Goal: Transaction & Acquisition: Subscribe to service/newsletter

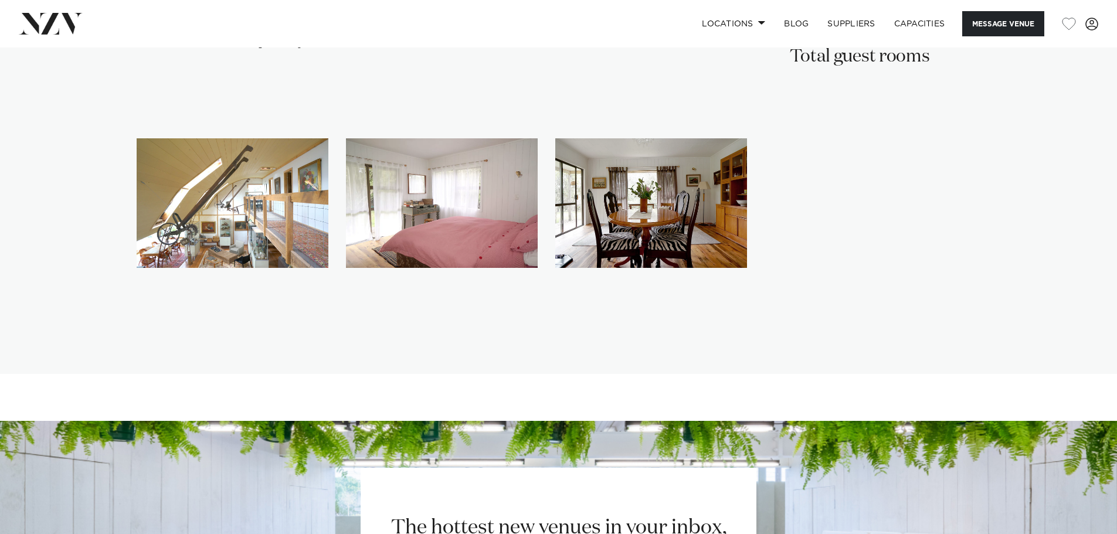
scroll to position [1959, 0]
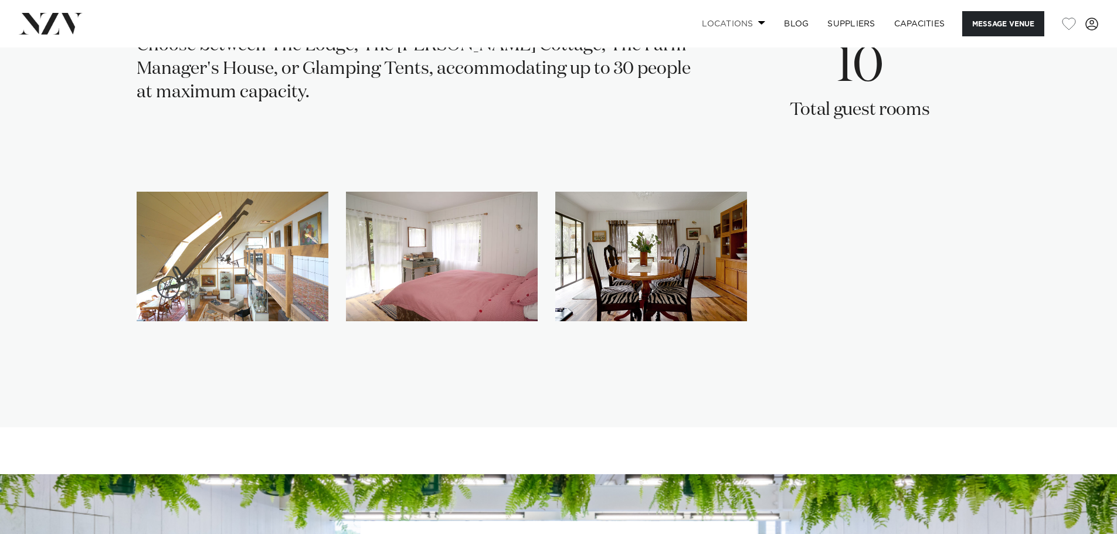
click at [760, 25] on span at bounding box center [762, 23] width 8 height 4
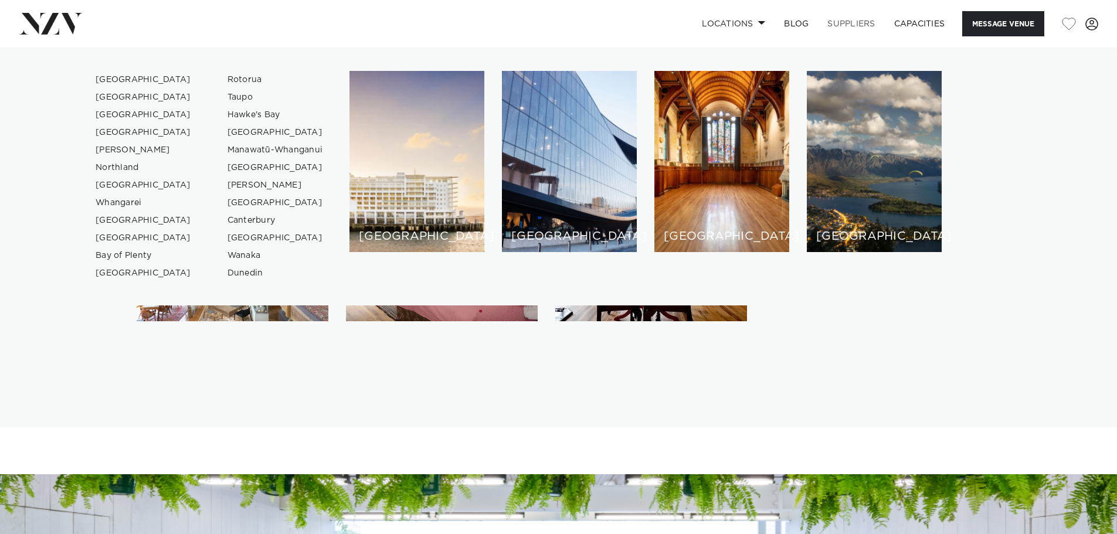
click at [839, 23] on link "SUPPLIERS" at bounding box center [851, 23] width 66 height 25
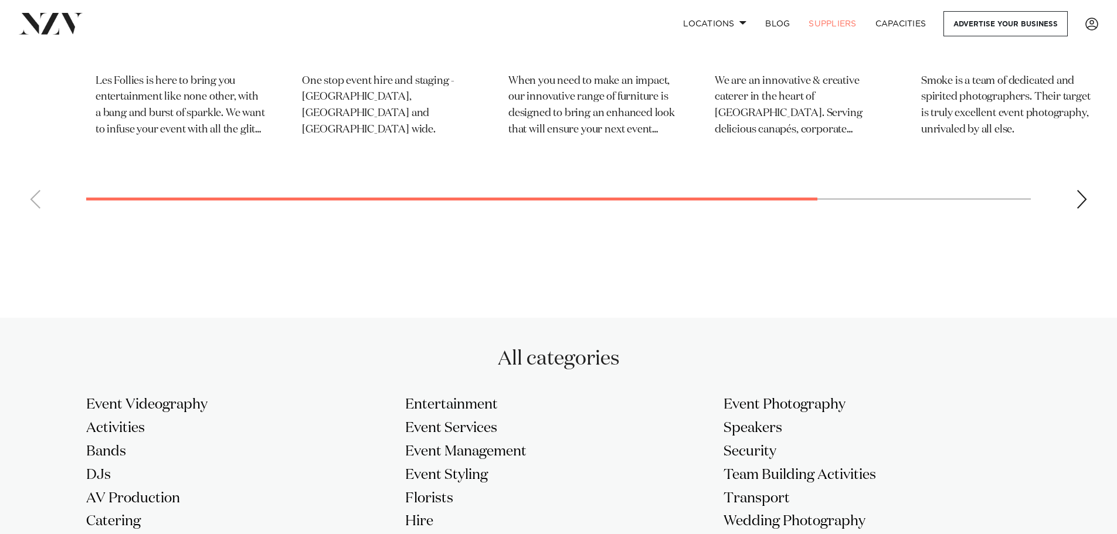
scroll to position [703, 0]
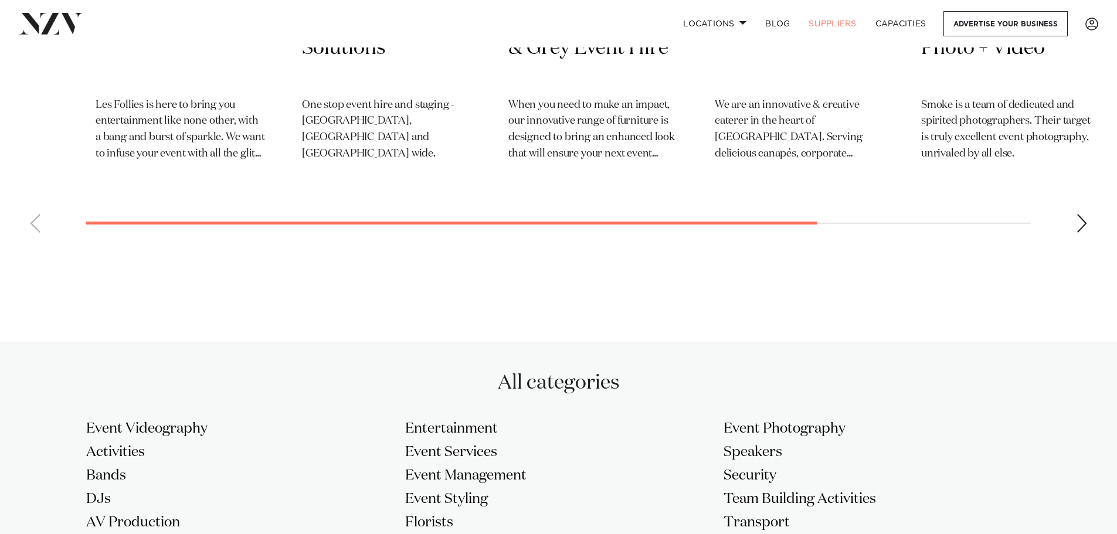
click at [1083, 223] on div "Next slide" at bounding box center [1082, 223] width 12 height 19
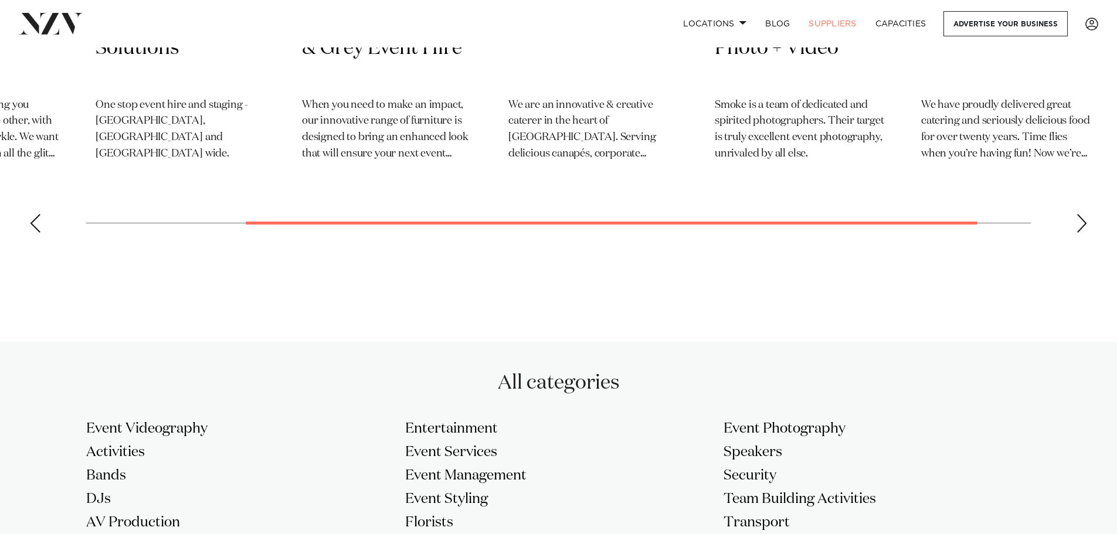
click at [1076, 229] on div "Next slide" at bounding box center [1082, 223] width 12 height 19
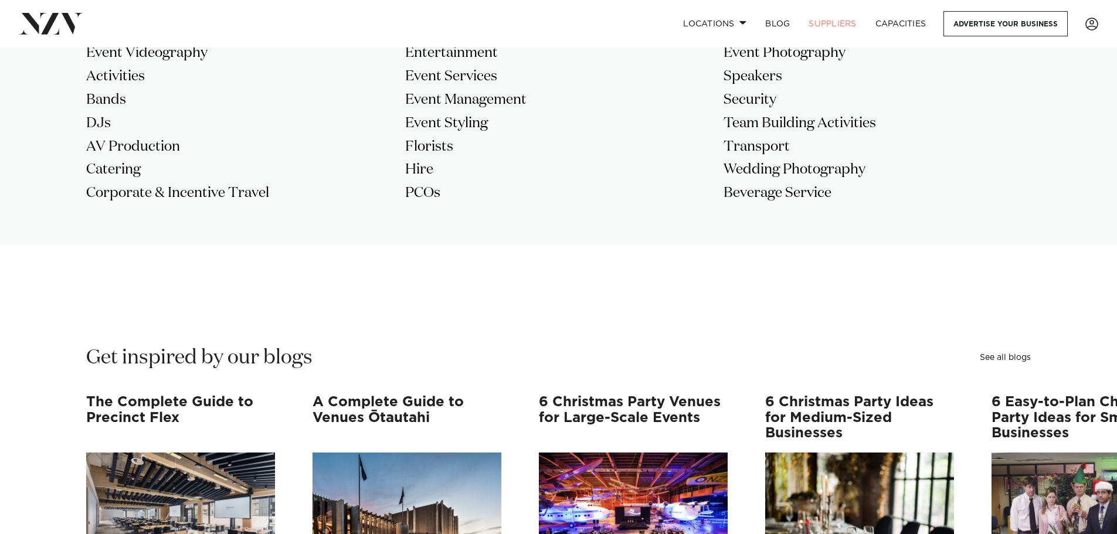
scroll to position [1096, 0]
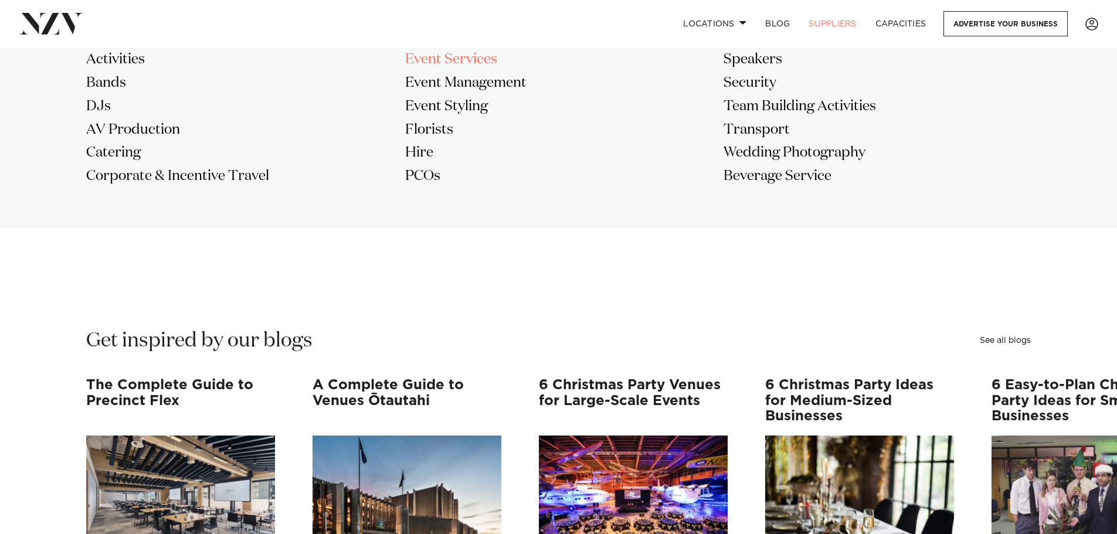
click at [464, 60] on h3 "Event Services" at bounding box center [558, 59] width 307 height 19
click at [479, 81] on h3 "Event Management" at bounding box center [558, 83] width 307 height 19
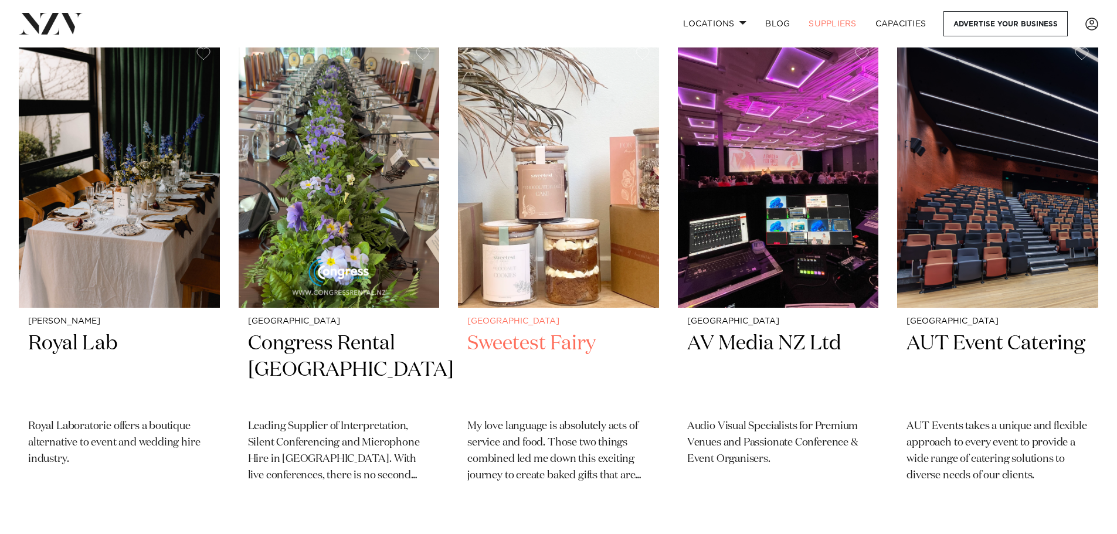
scroll to position [762, 0]
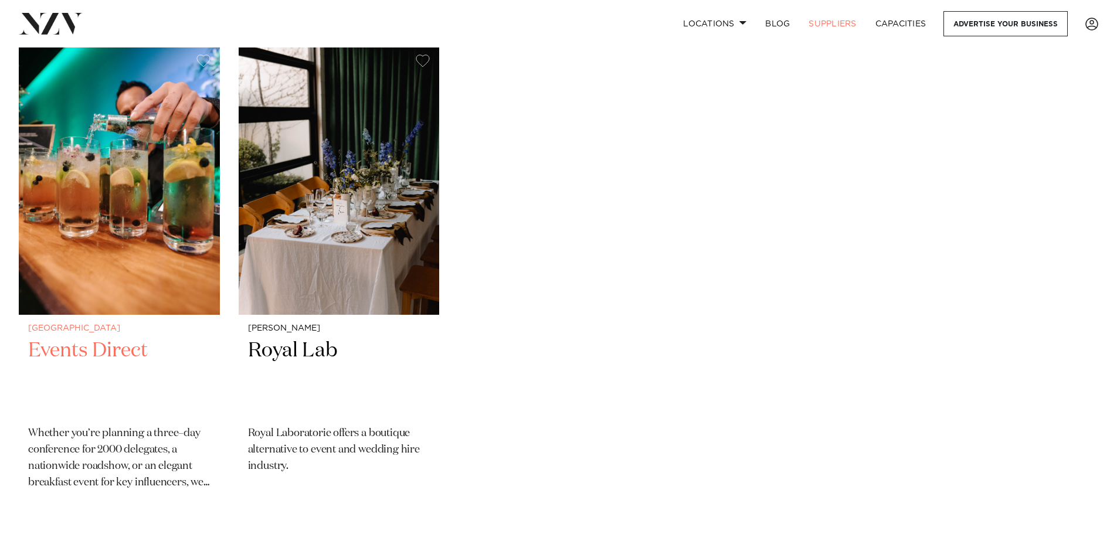
scroll to position [293, 0]
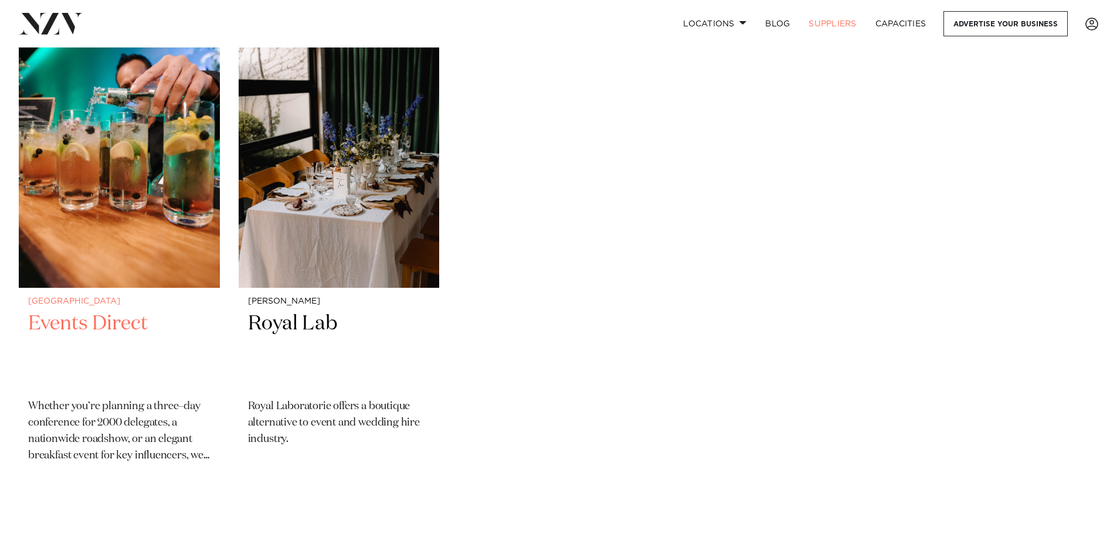
click at [199, 453] on p "Whether you’re planning a three–day conference for 2000 delegates, a nationwide…" at bounding box center [119, 432] width 182 height 66
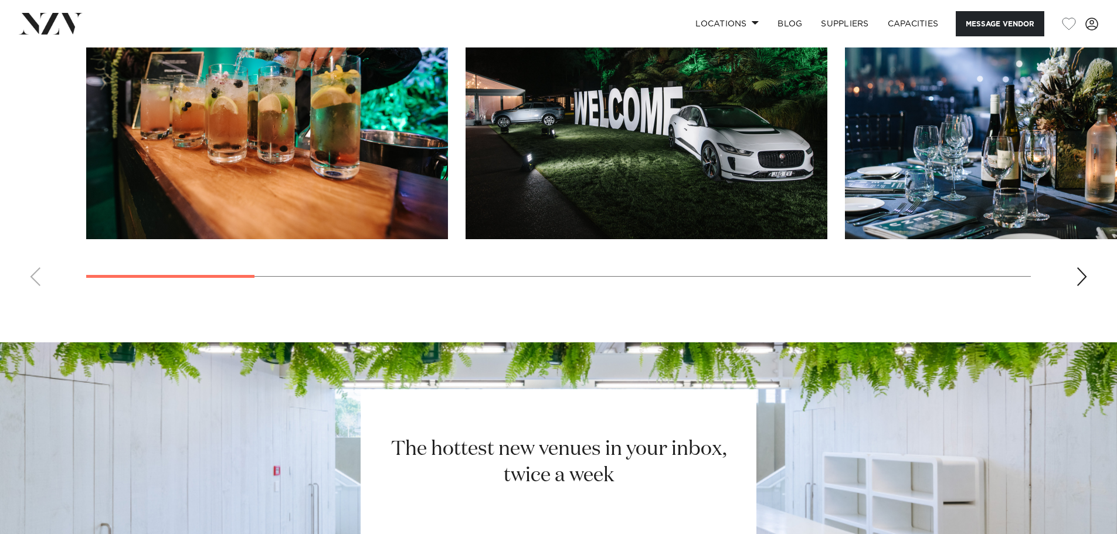
scroll to position [996, 0]
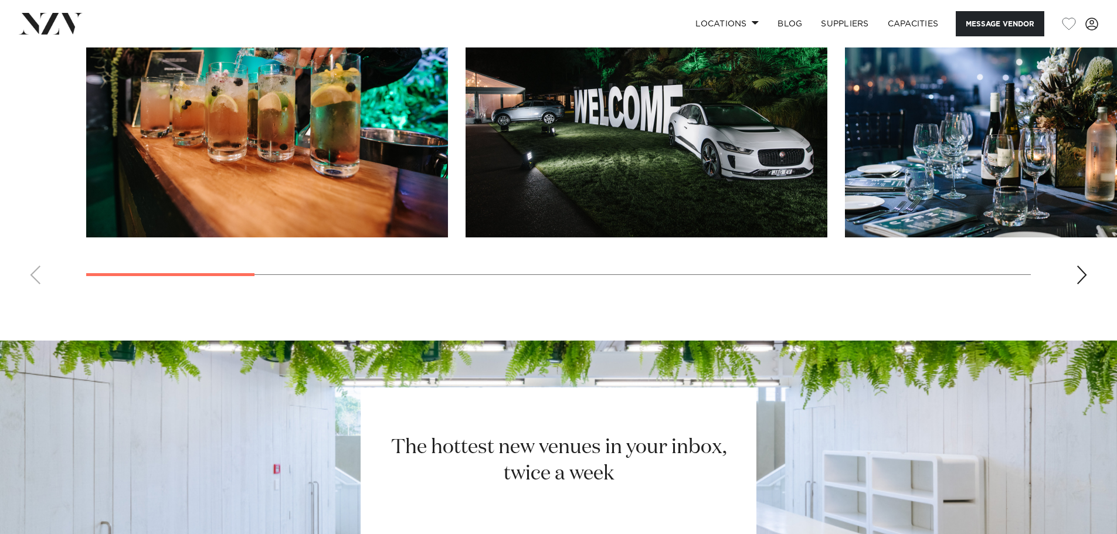
click at [1078, 278] on div "Next slide" at bounding box center [1082, 275] width 12 height 19
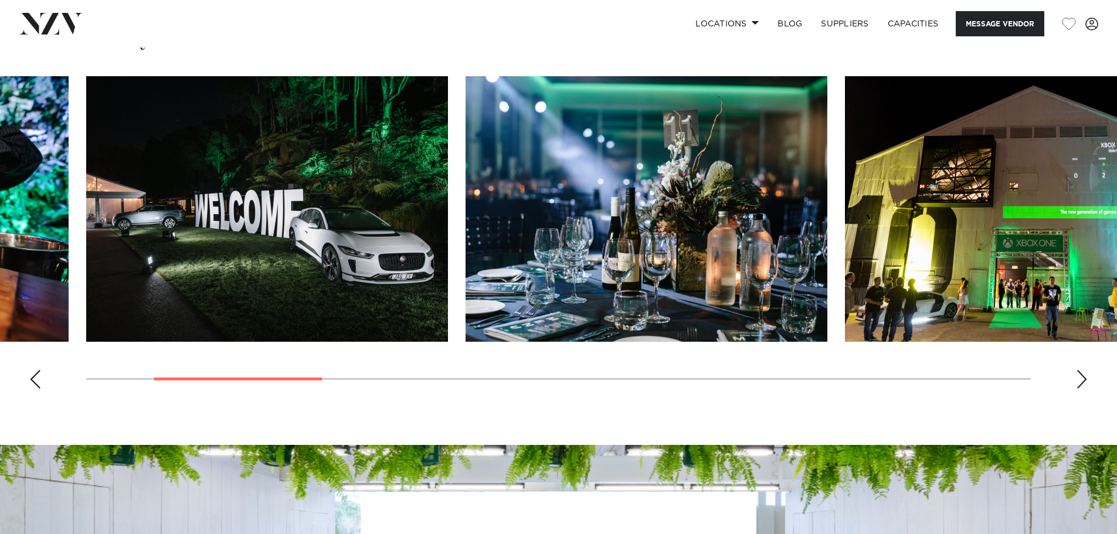
scroll to position [879, 0]
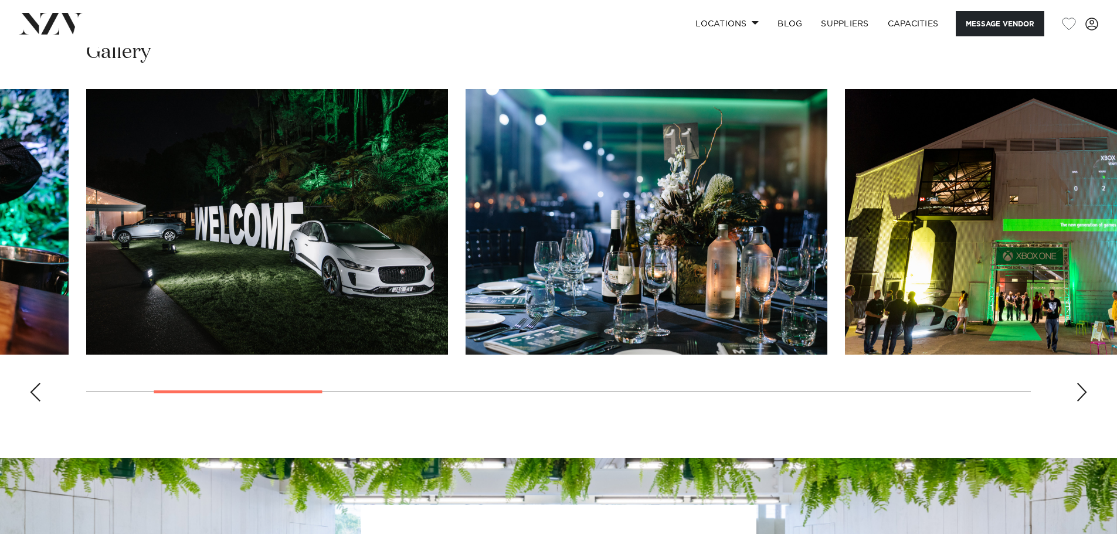
click at [1079, 389] on div "Next slide" at bounding box center [1082, 392] width 12 height 19
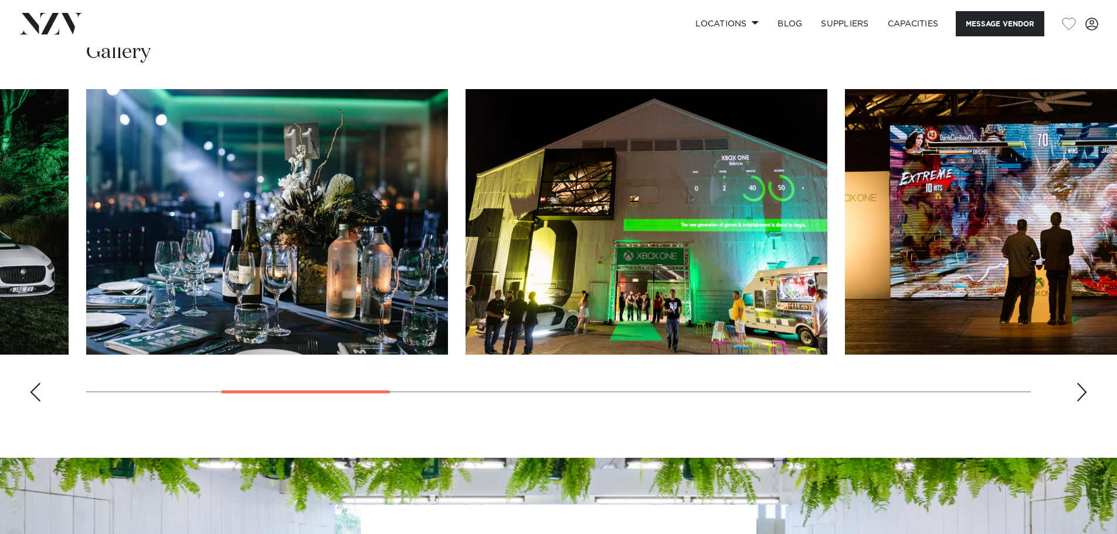
click at [1079, 389] on div "Next slide" at bounding box center [1082, 392] width 12 height 19
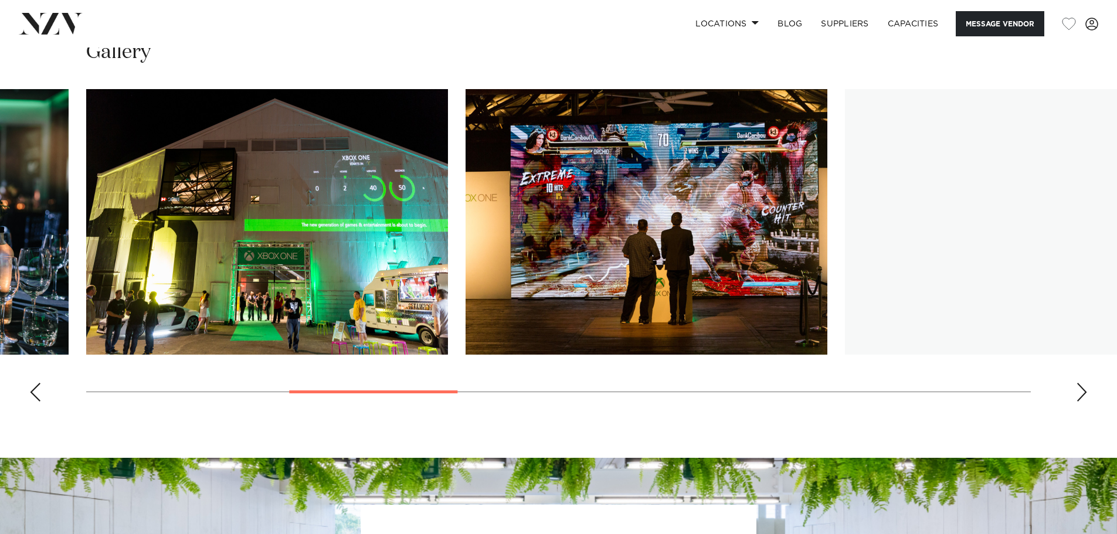
click at [1079, 389] on div "Next slide" at bounding box center [1082, 392] width 12 height 19
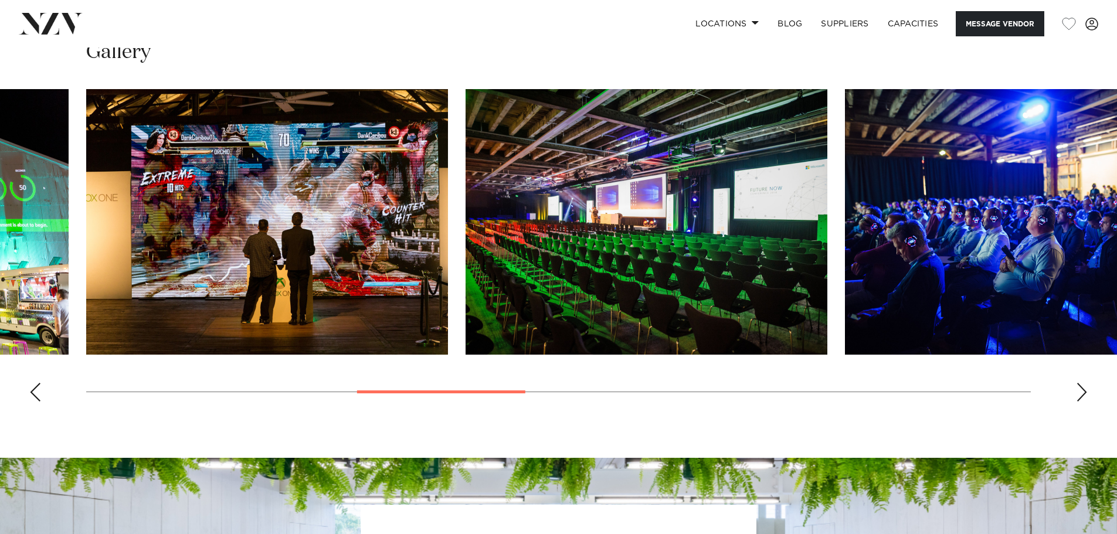
click at [1079, 389] on div "Next slide" at bounding box center [1082, 392] width 12 height 19
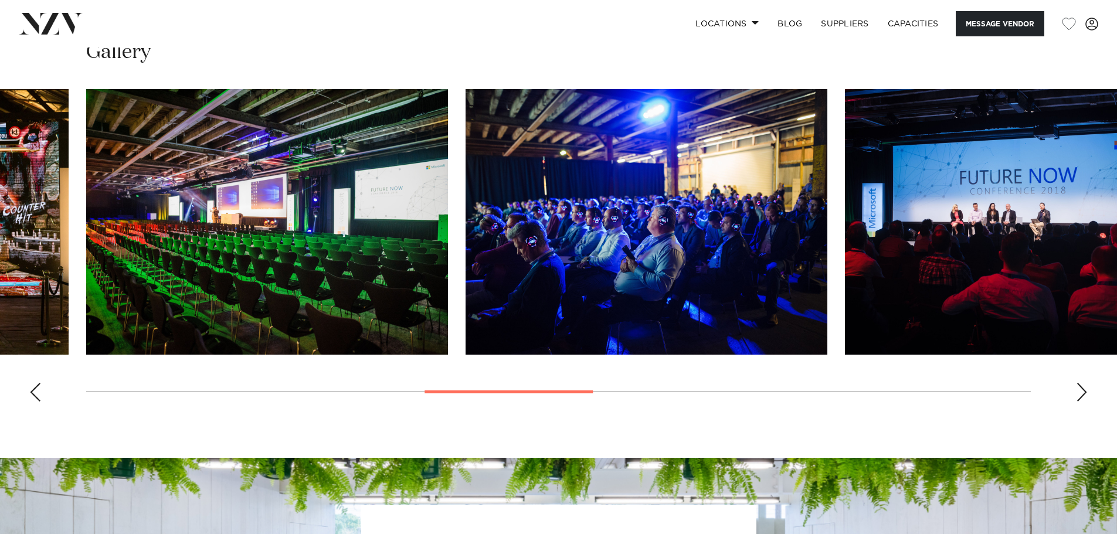
click at [1079, 389] on div "Next slide" at bounding box center [1082, 392] width 12 height 19
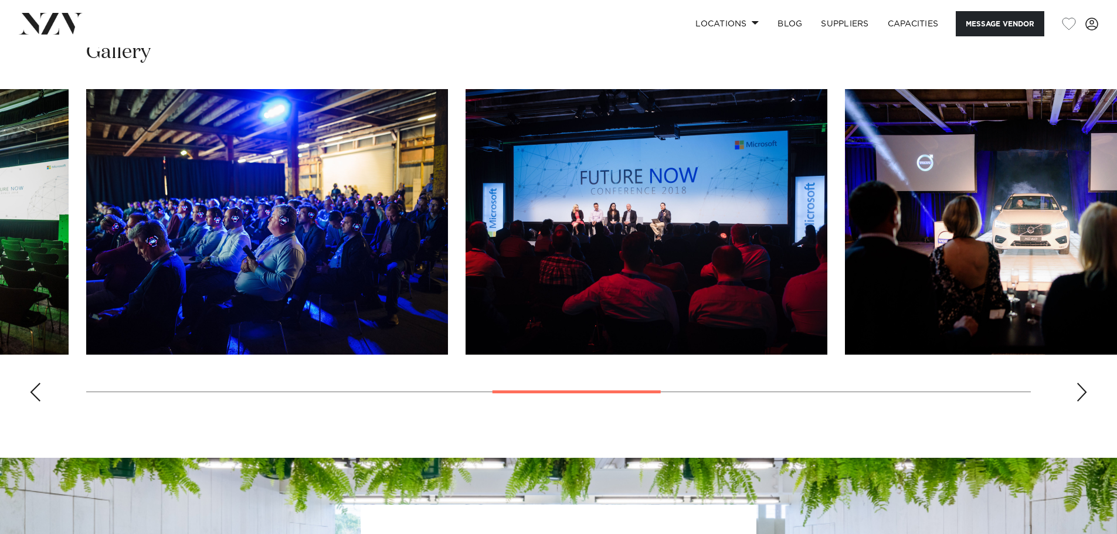
click at [1079, 389] on div "Next slide" at bounding box center [1082, 392] width 12 height 19
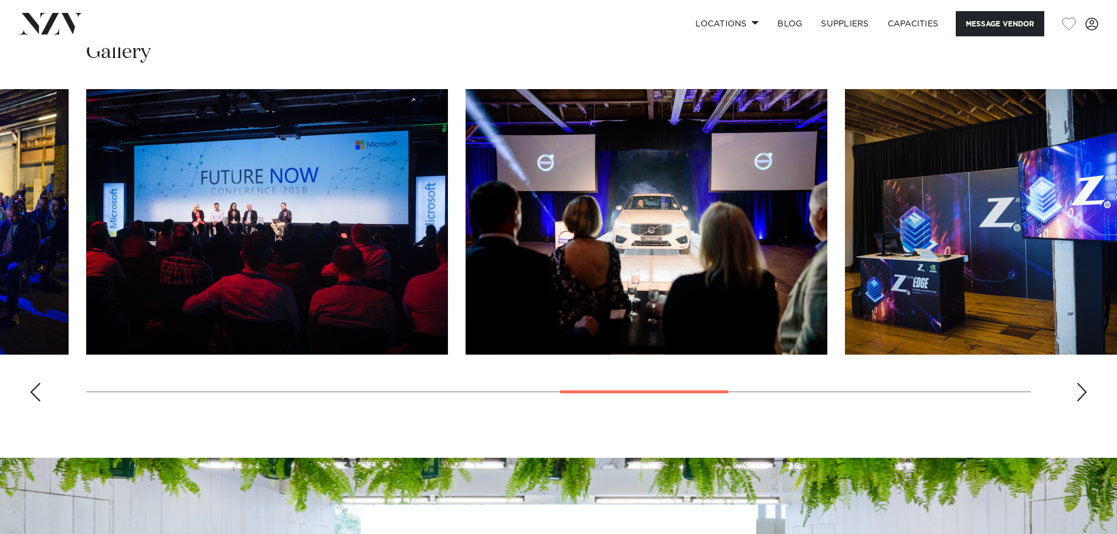
click at [1079, 391] on div "Next slide" at bounding box center [1082, 392] width 12 height 19
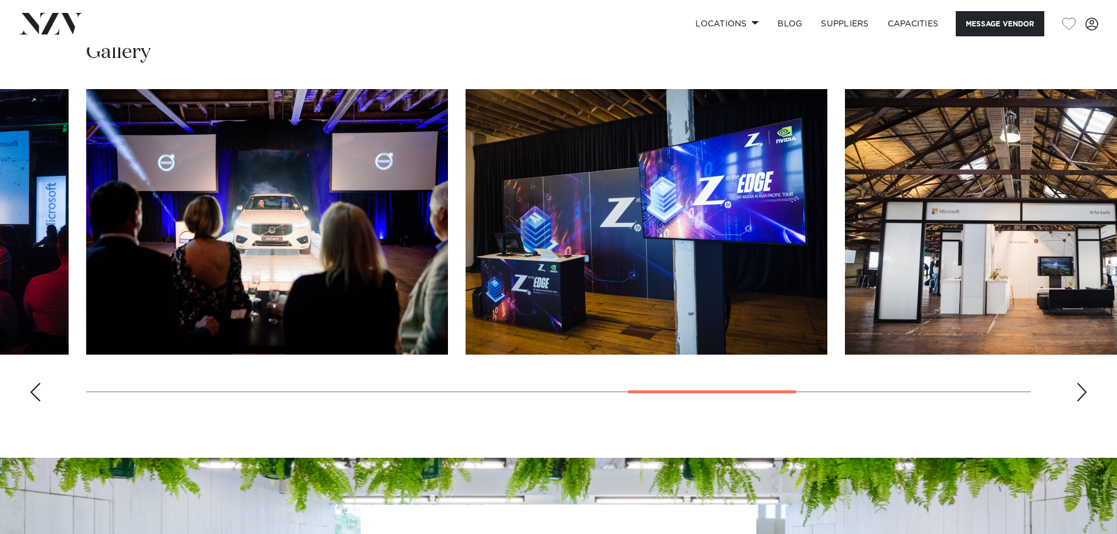
click at [1079, 392] on div "Next slide" at bounding box center [1082, 392] width 12 height 19
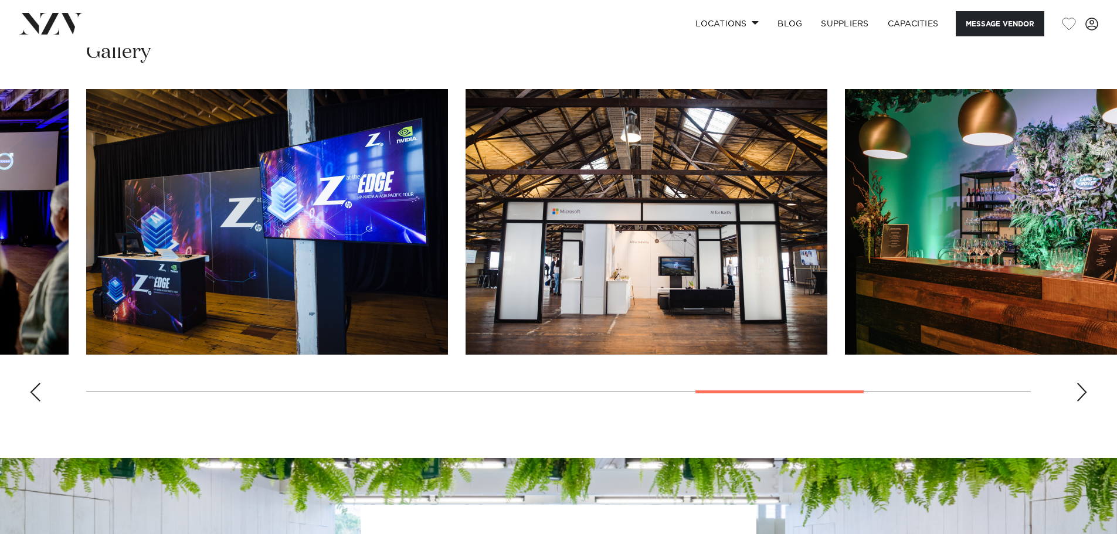
click at [1079, 392] on div "Next slide" at bounding box center [1082, 392] width 12 height 19
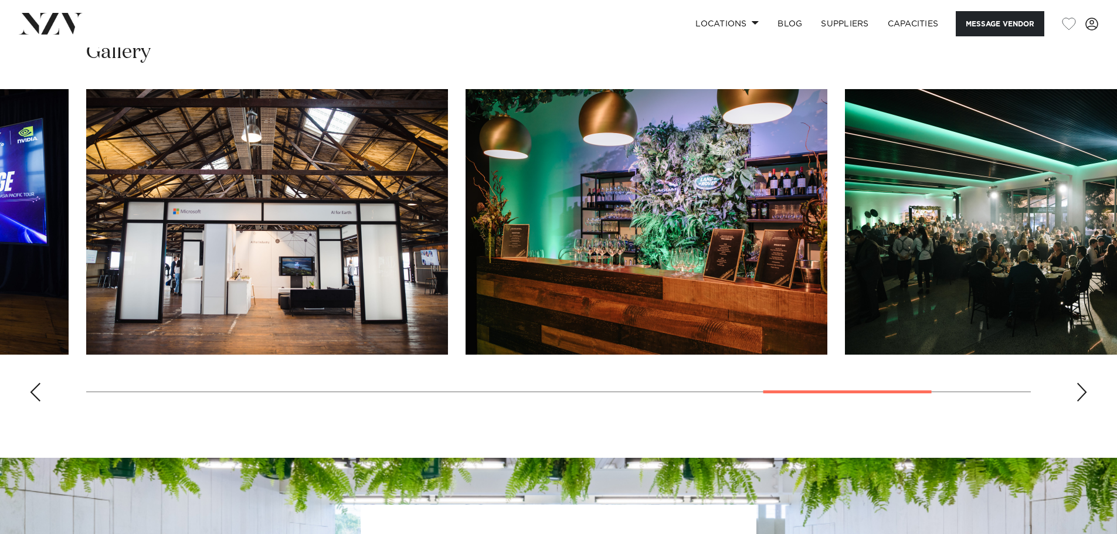
click at [1080, 397] on div "Next slide" at bounding box center [1082, 392] width 12 height 19
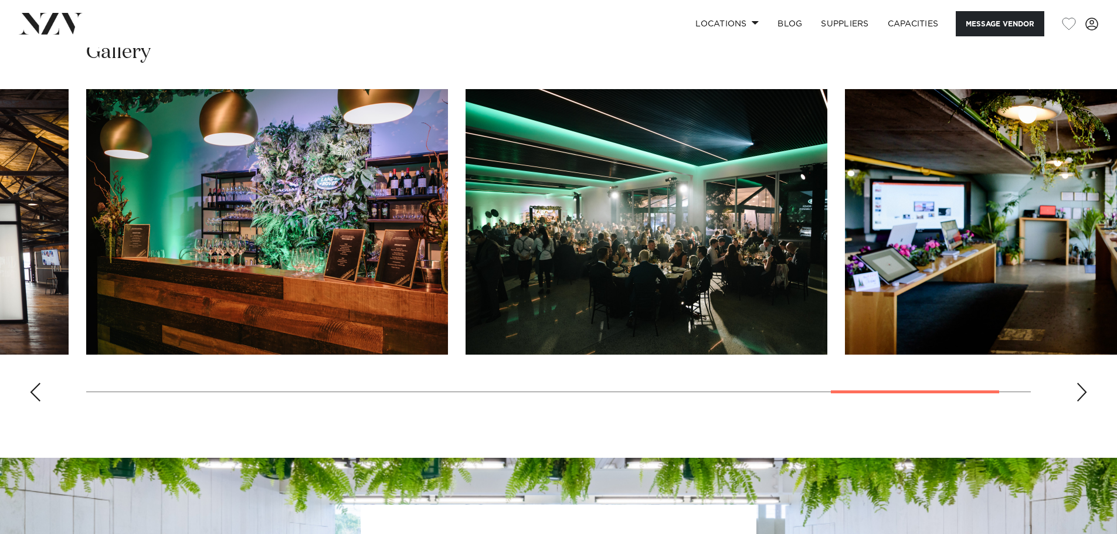
click at [1080, 397] on div "Next slide" at bounding box center [1082, 392] width 12 height 19
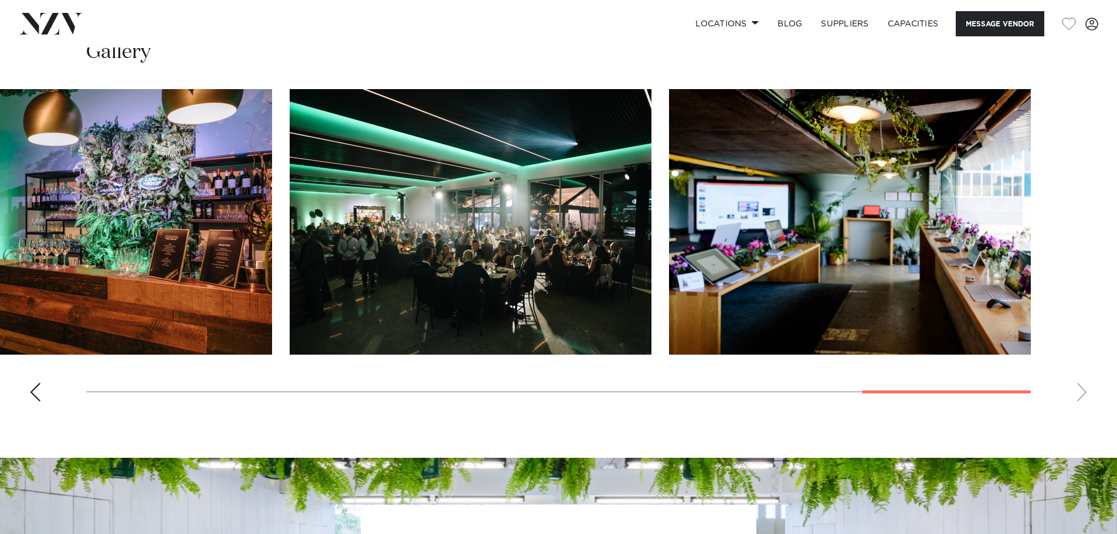
click at [1080, 397] on swiper-container at bounding box center [558, 250] width 1117 height 322
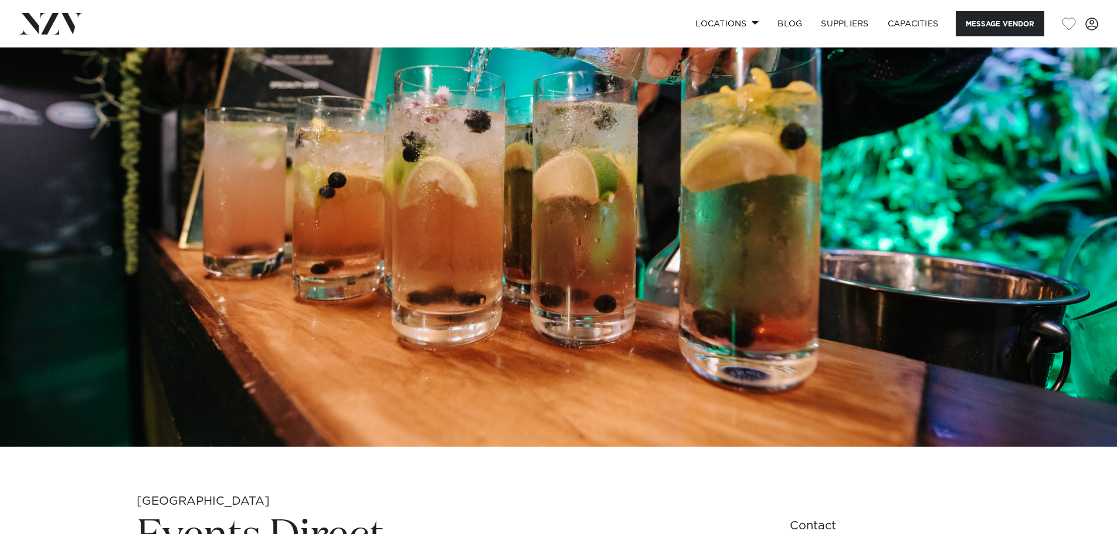
scroll to position [117, 0]
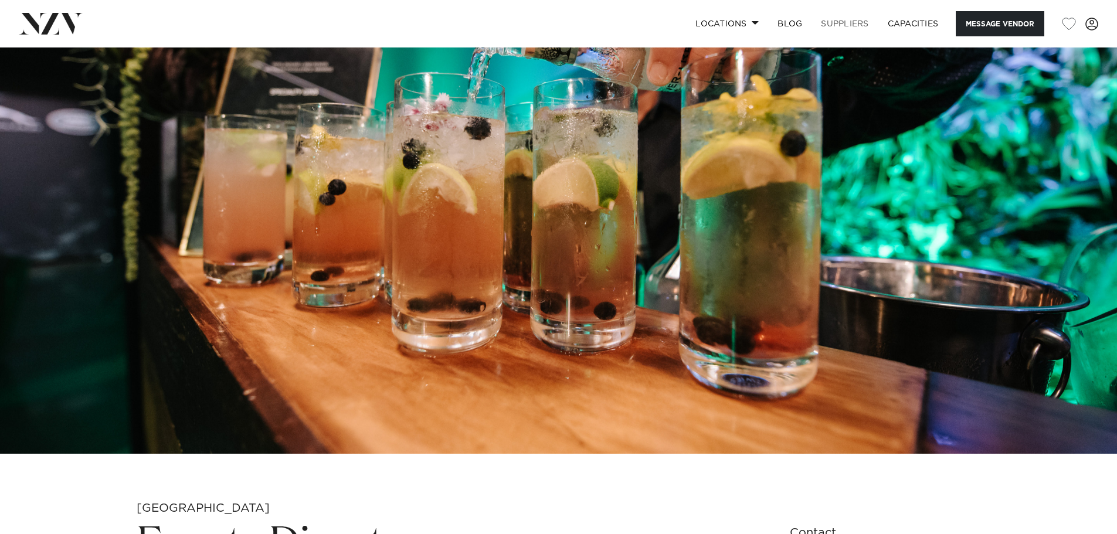
click at [853, 23] on link "SUPPLIERS" at bounding box center [844, 23] width 66 height 25
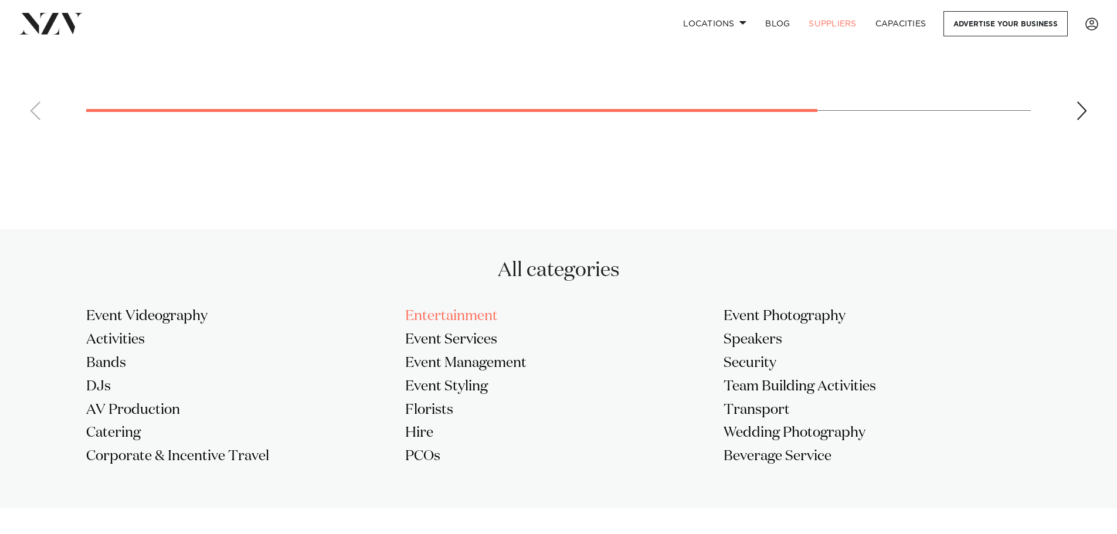
scroll to position [821, 0]
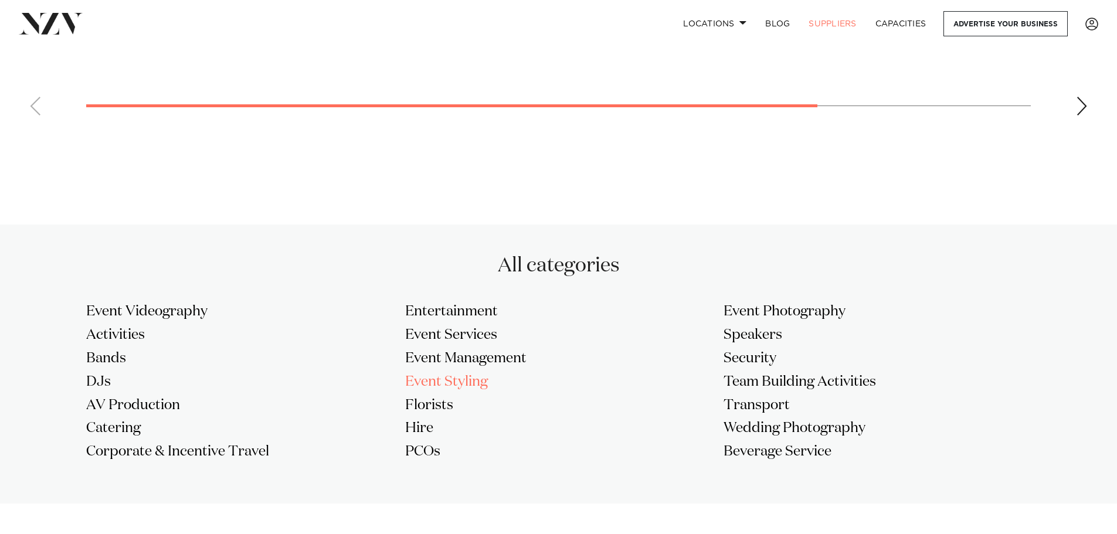
click at [468, 382] on h3 "Event Styling" at bounding box center [558, 382] width 307 height 19
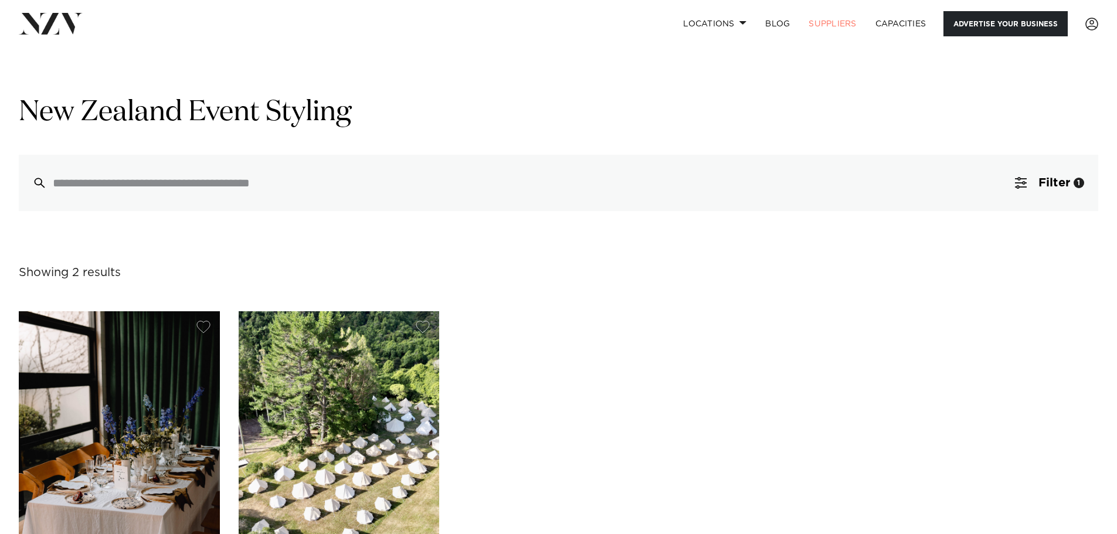
click at [985, 22] on link "Advertise your business" at bounding box center [1005, 23] width 124 height 25
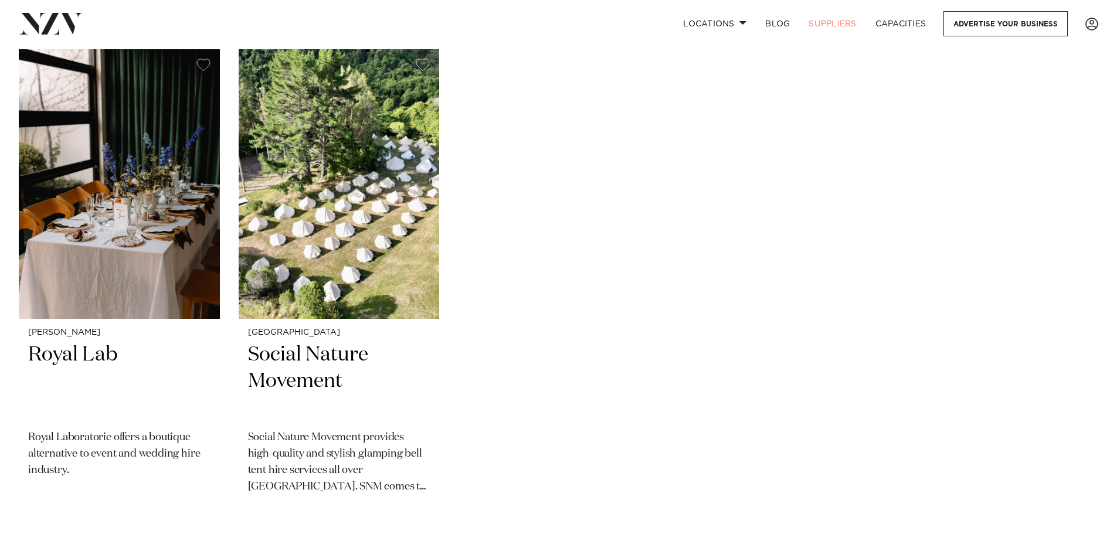
scroll to position [293, 0]
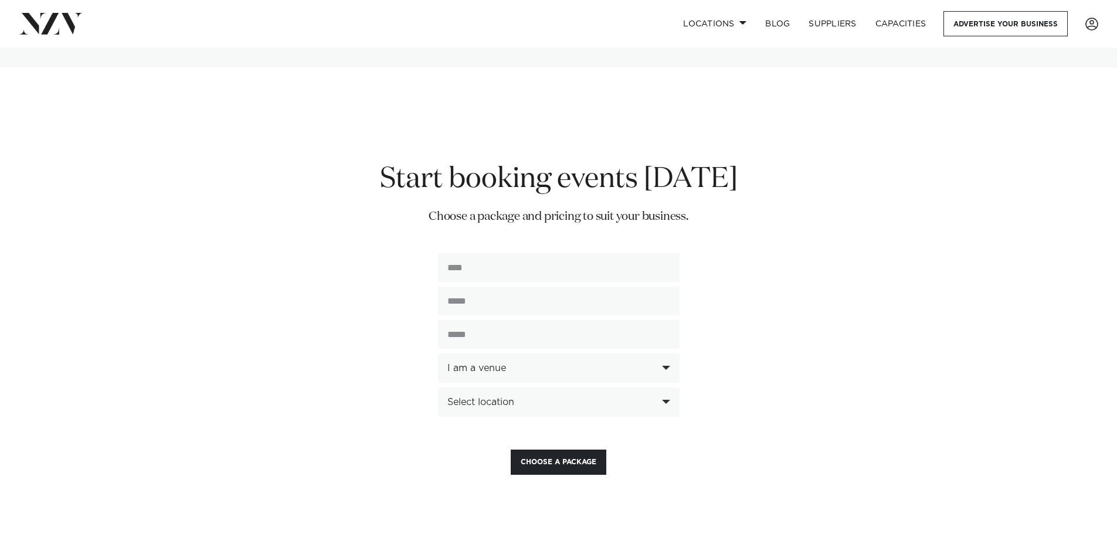
scroll to position [2813, 0]
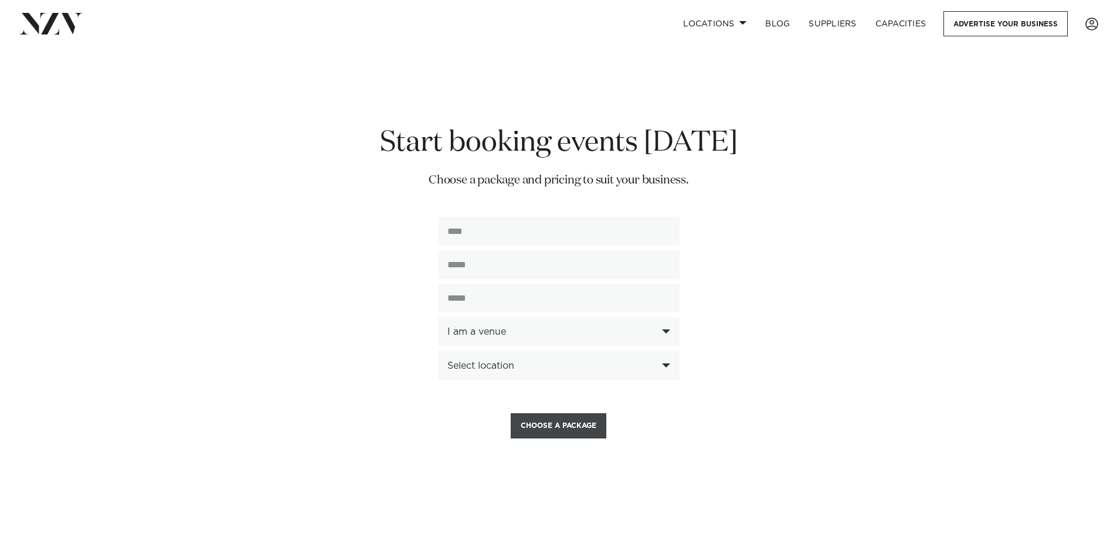
click at [585, 413] on button "Choose a Package" at bounding box center [559, 425] width 96 height 25
click at [550, 416] on button "Choose a Package" at bounding box center [559, 428] width 96 height 25
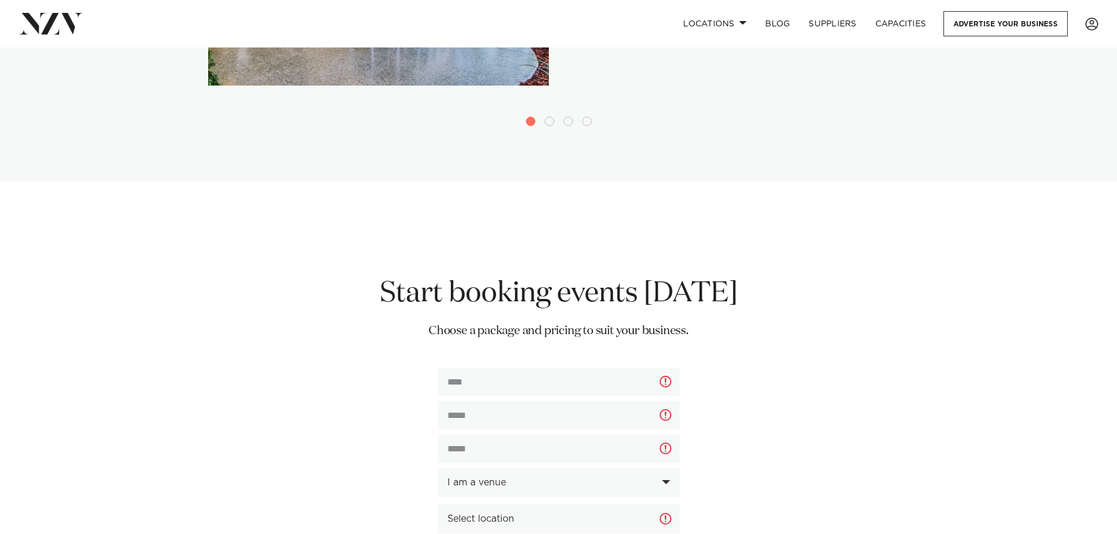
scroll to position [2579, 0]
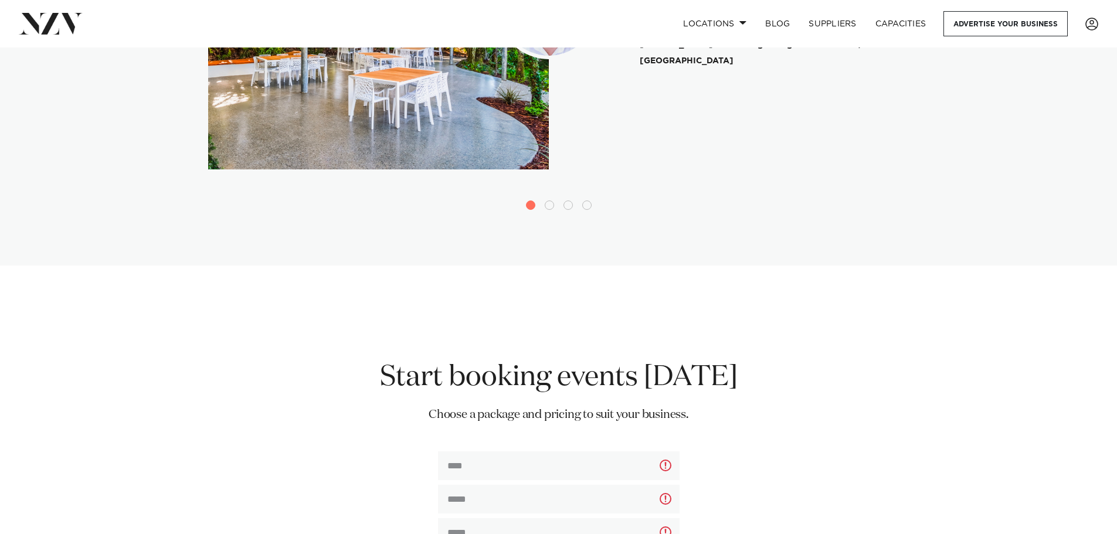
click at [550, 200] on span "Go to slide 2" at bounding box center [549, 204] width 9 height 9
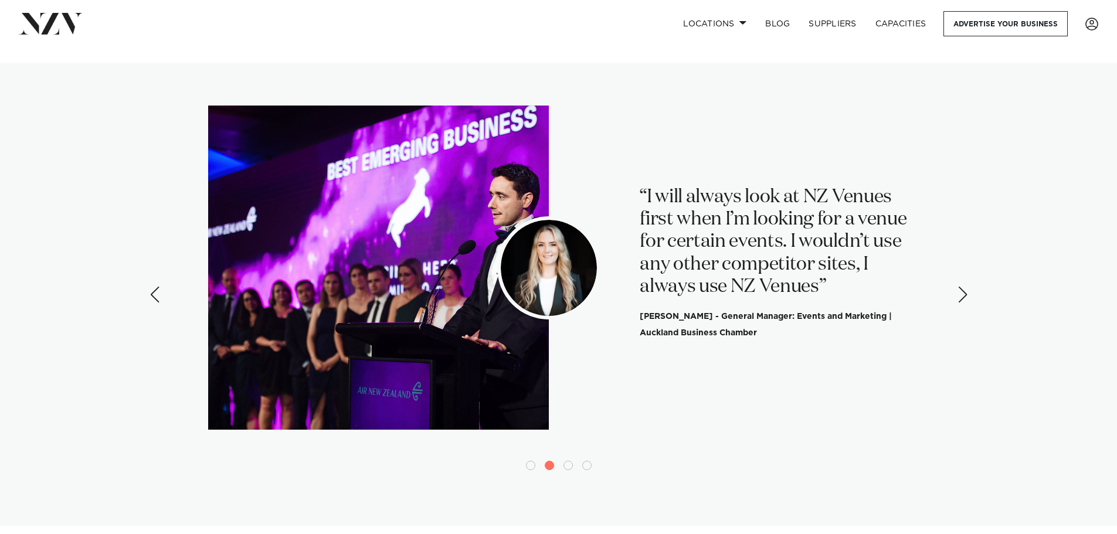
scroll to position [2286, 0]
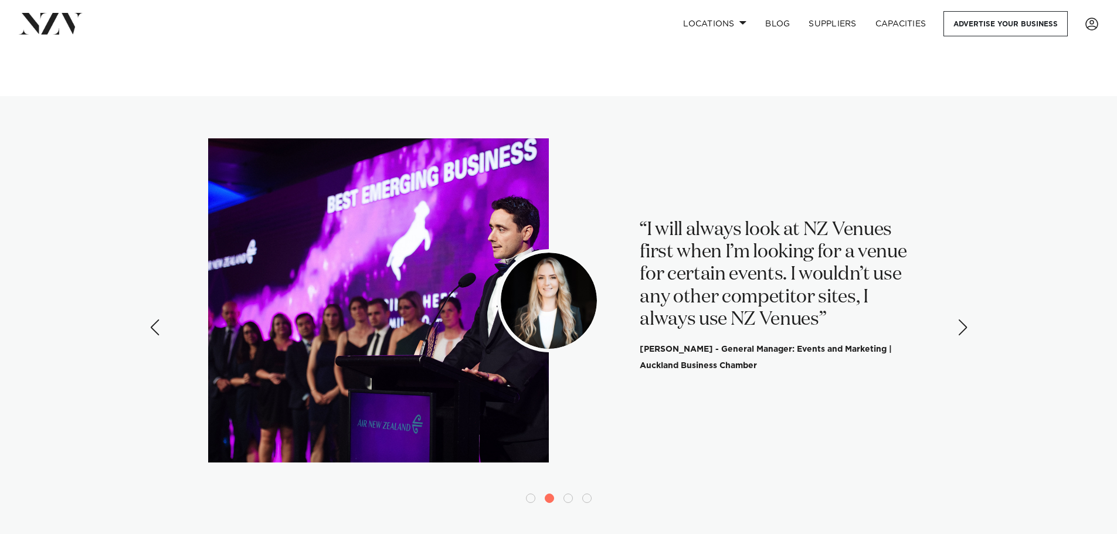
click at [569, 494] on span "Go to slide 3" at bounding box center [567, 498] width 9 height 9
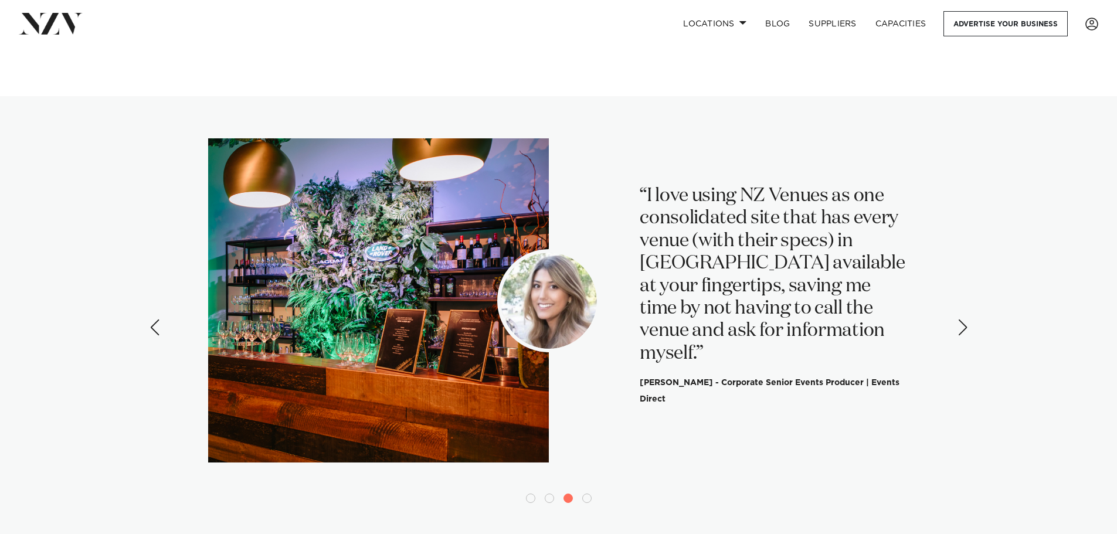
click at [587, 494] on span "Go to slide 4" at bounding box center [586, 498] width 9 height 9
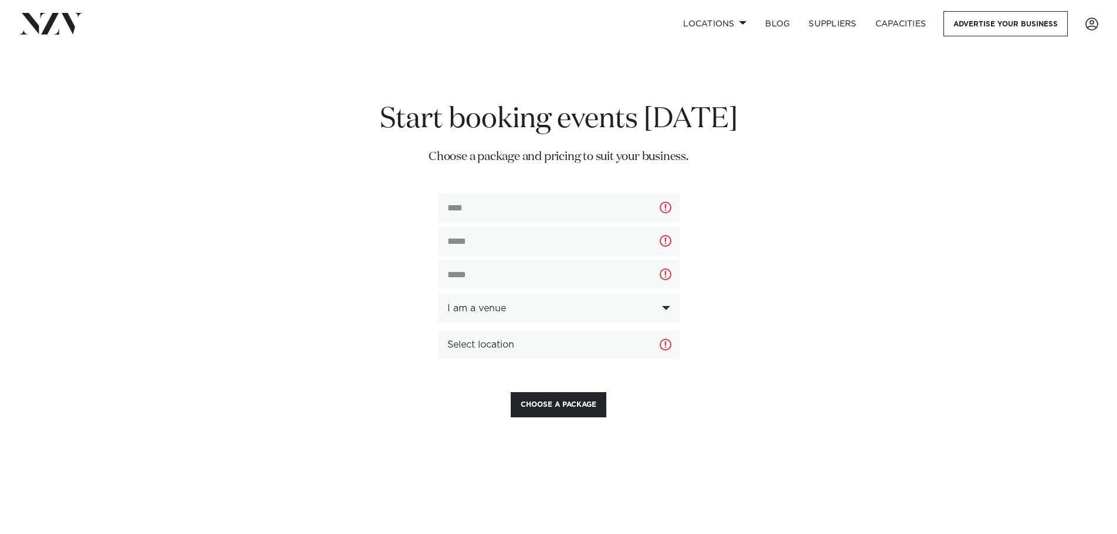
scroll to position [2931, 0]
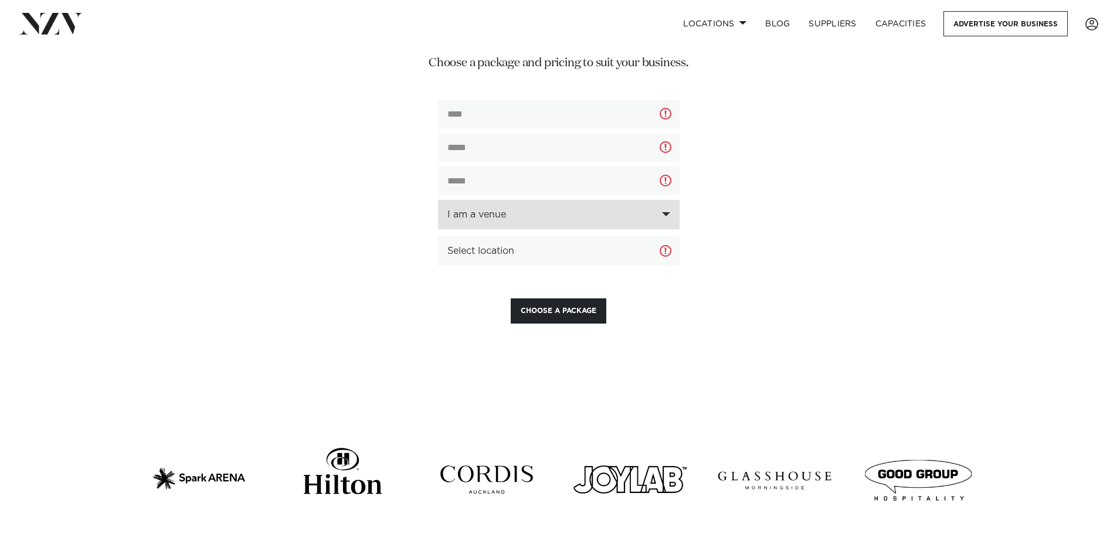
click at [665, 200] on div "I am a venue" at bounding box center [558, 214] width 241 height 29
click at [863, 145] on div "**********" at bounding box center [558, 165] width 863 height 315
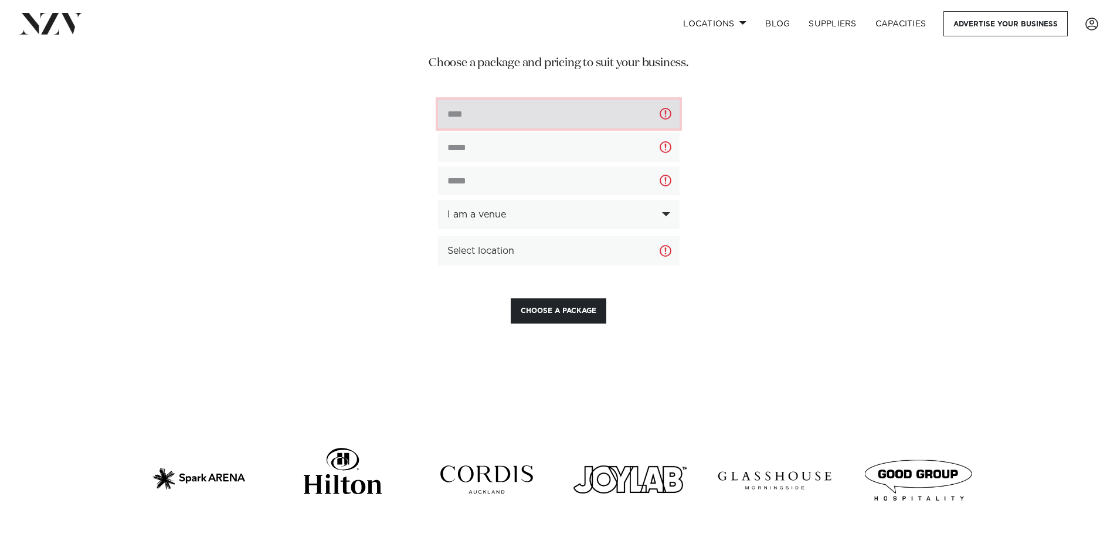
click at [496, 100] on input "text" at bounding box center [558, 114] width 241 height 29
type input "**********"
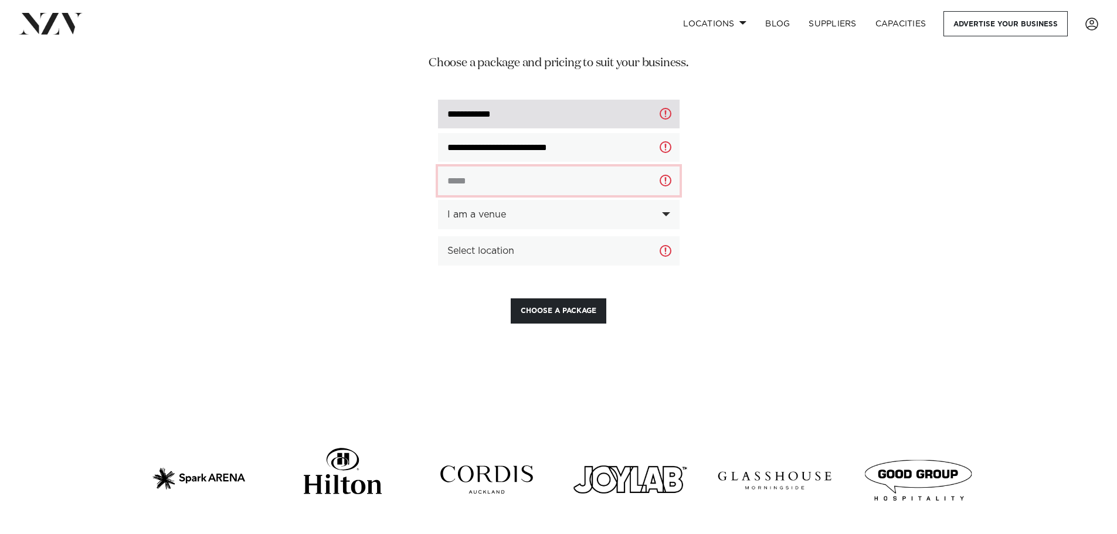
type input "**********"
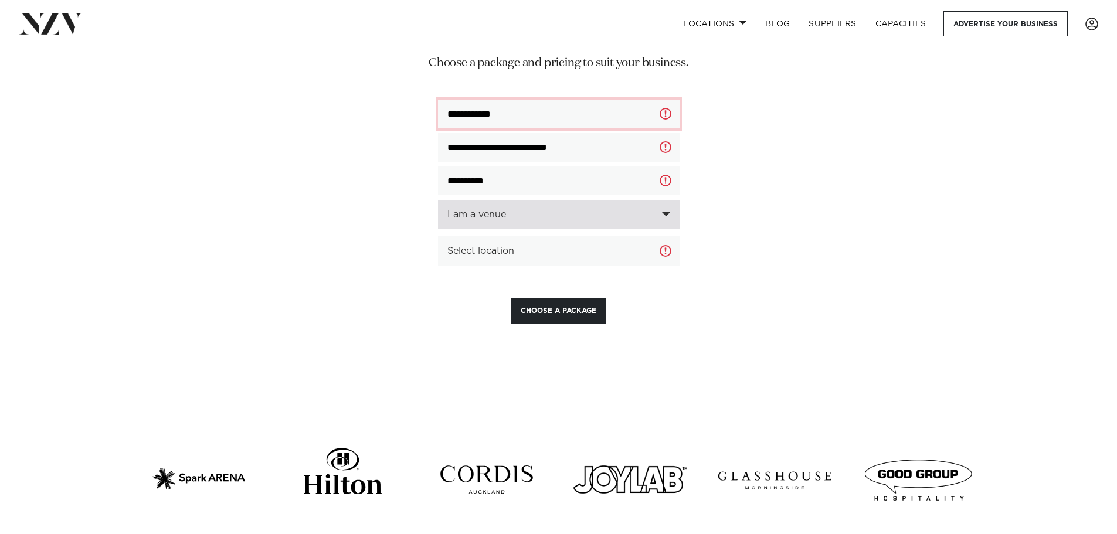
click at [668, 200] on div "I am a venue" at bounding box center [558, 214] width 241 height 29
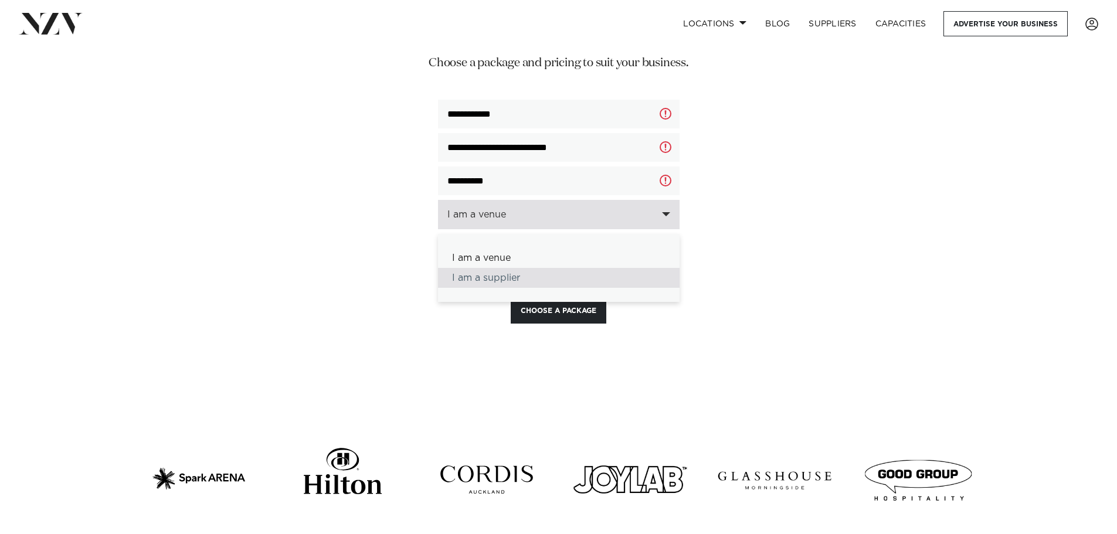
click at [508, 268] on div "I am a supplier" at bounding box center [558, 278] width 241 height 20
select select "********"
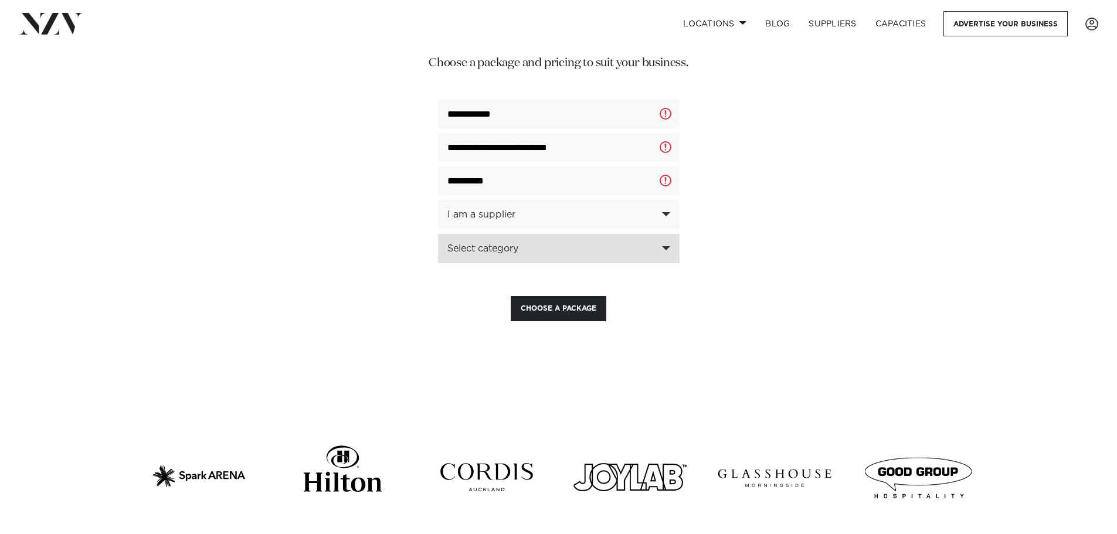
click at [661, 234] on div "Select category" at bounding box center [558, 248] width 241 height 29
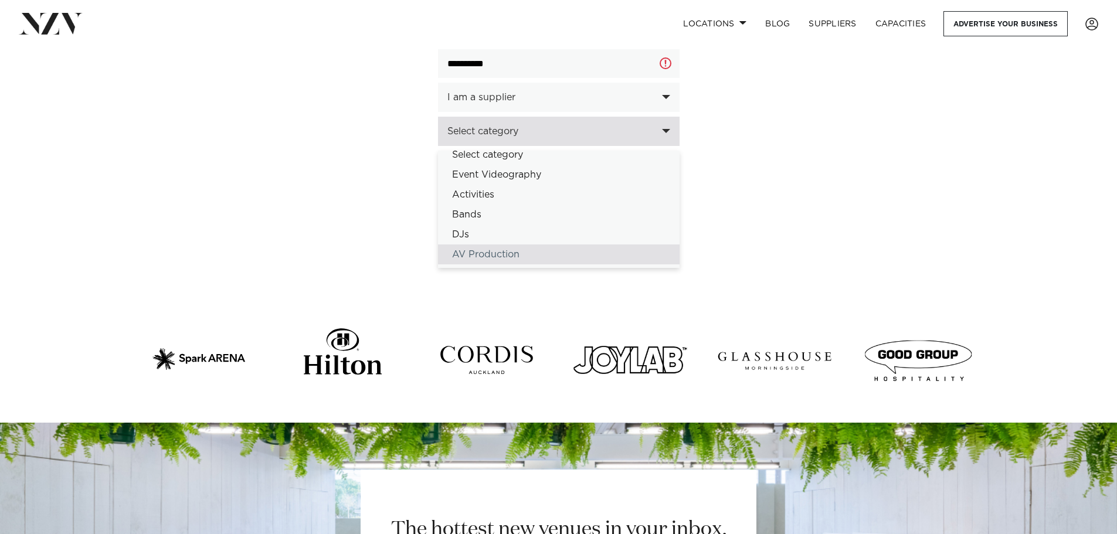
scroll to position [0, 0]
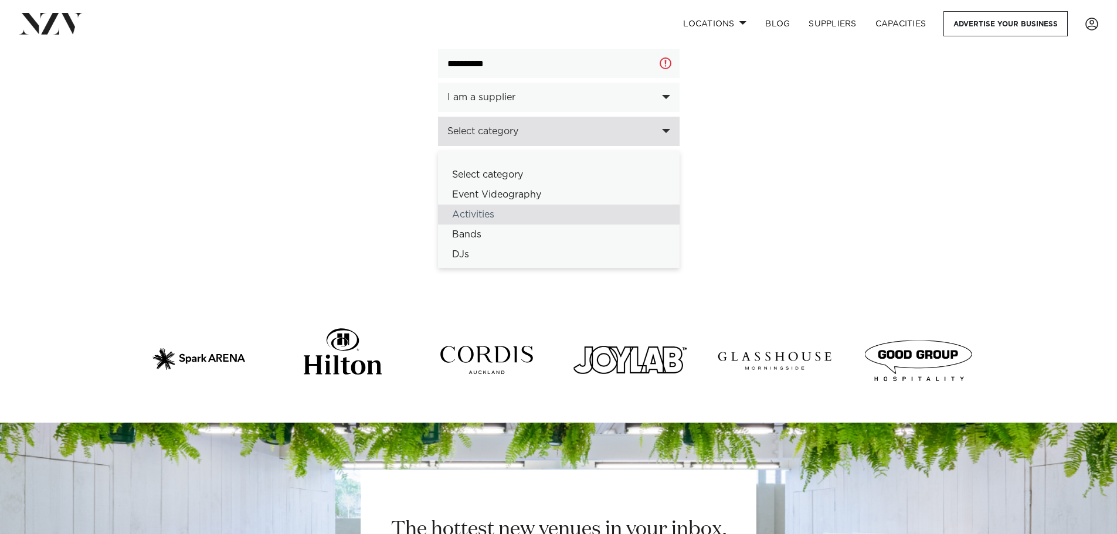
click at [506, 205] on div "Activities" at bounding box center [558, 215] width 241 height 20
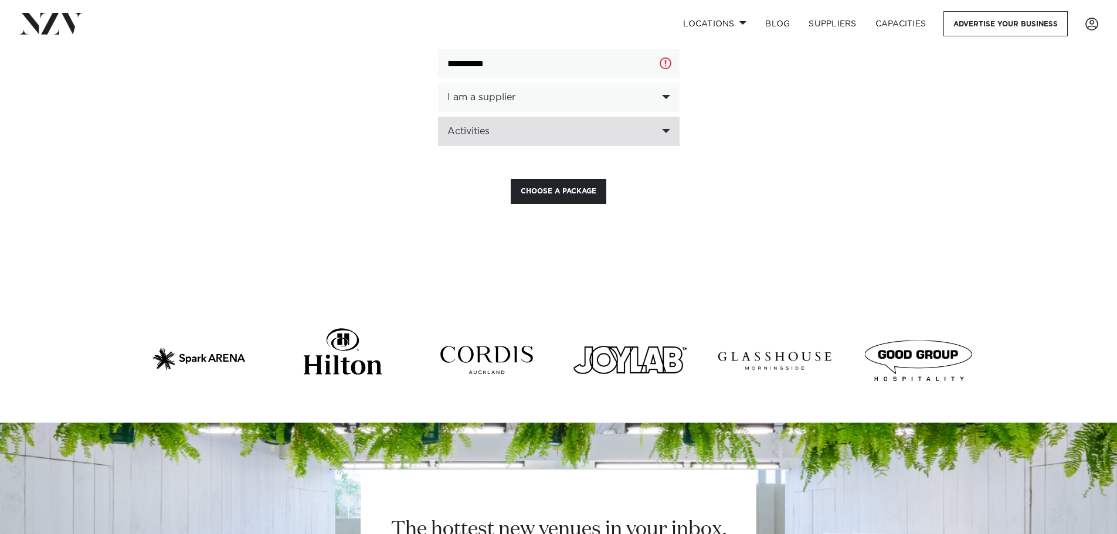
click at [661, 117] on div "Activities" at bounding box center [558, 131] width 241 height 29
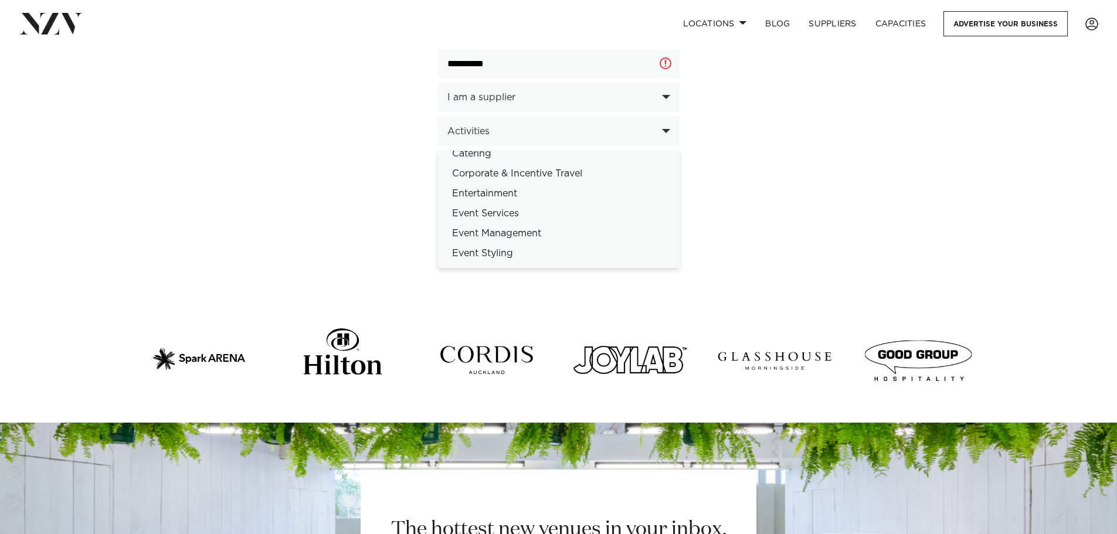
scroll to position [156, 0]
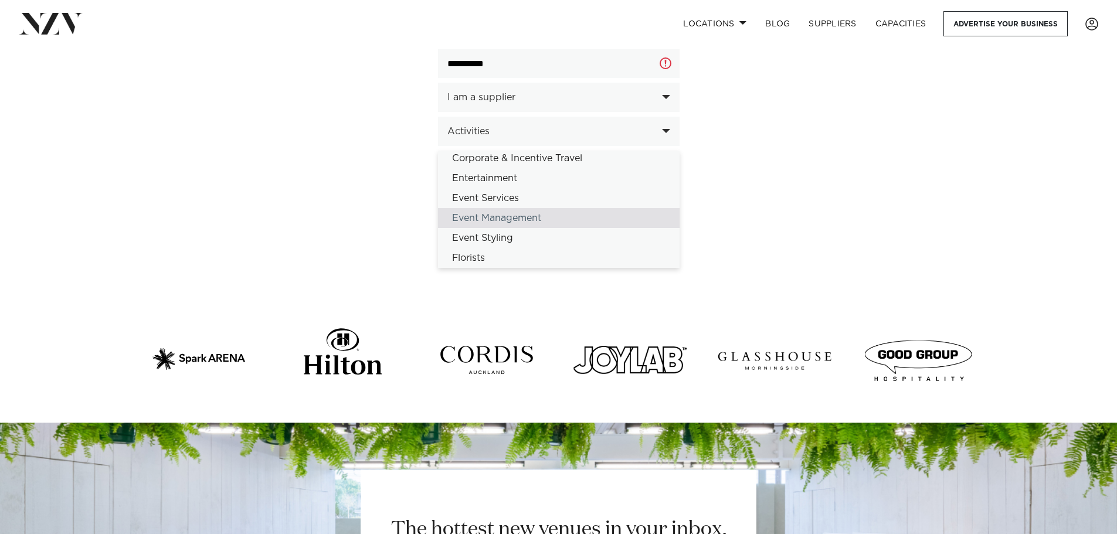
click at [551, 208] on div "Event Management" at bounding box center [558, 218] width 241 height 20
select select "**"
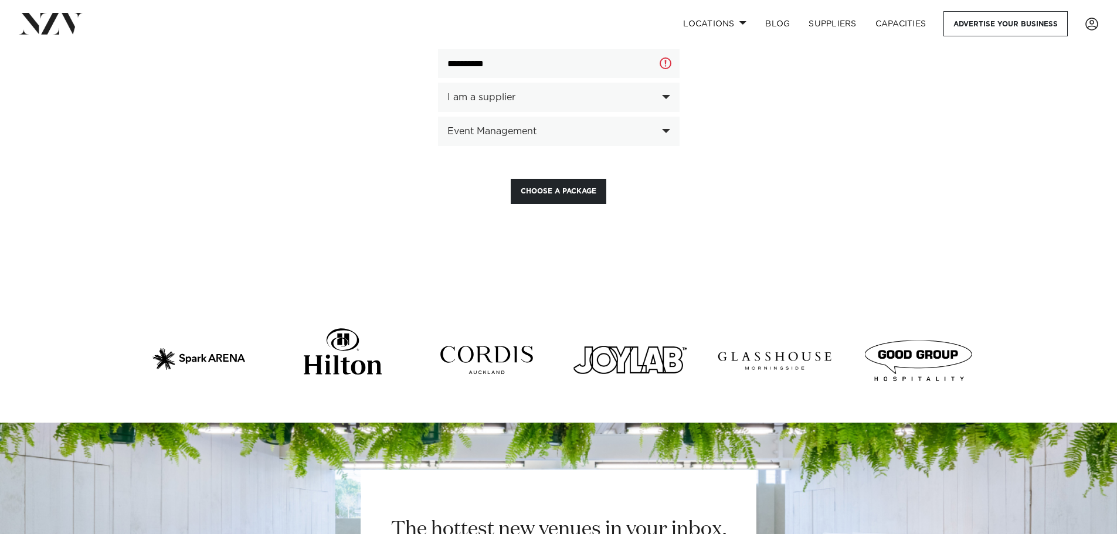
click at [631, 210] on section "**********" at bounding box center [559, 47] width 844 height 501
click at [549, 179] on button "Choose a Package" at bounding box center [559, 191] width 96 height 25
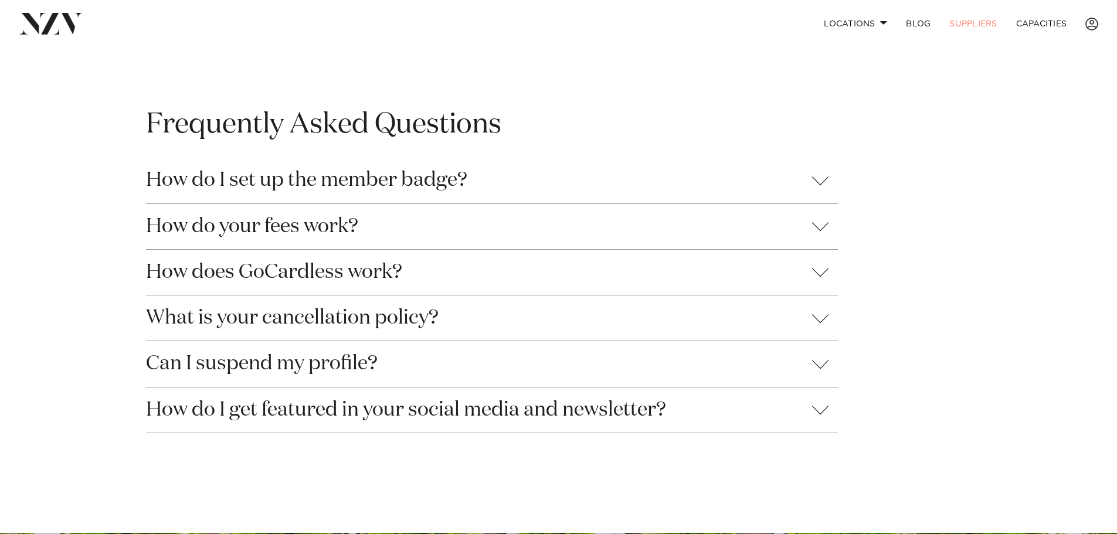
scroll to position [469, 0]
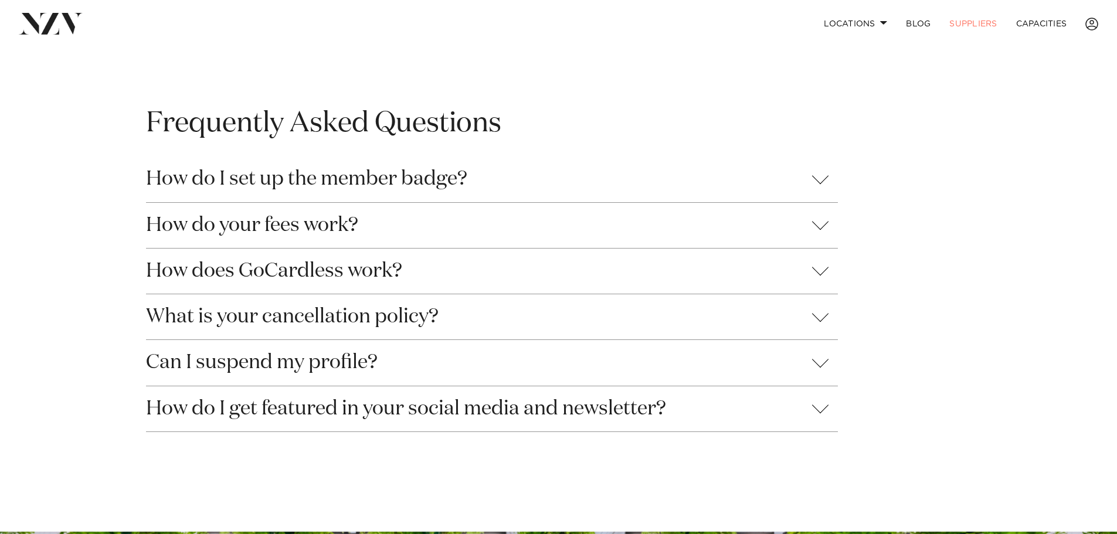
click at [821, 225] on button "How do your fees work?" at bounding box center [492, 225] width 692 height 45
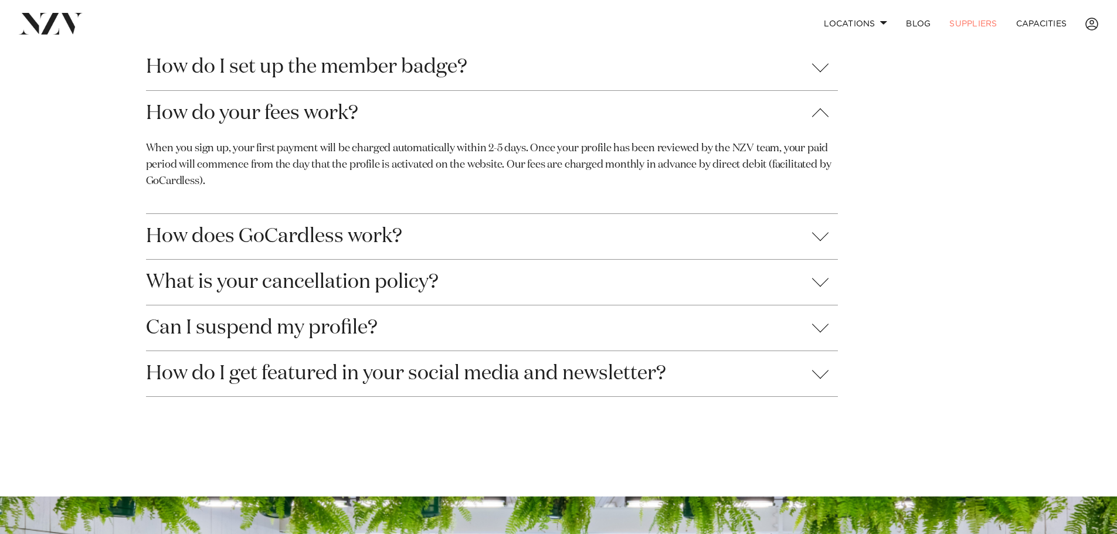
scroll to position [586, 0]
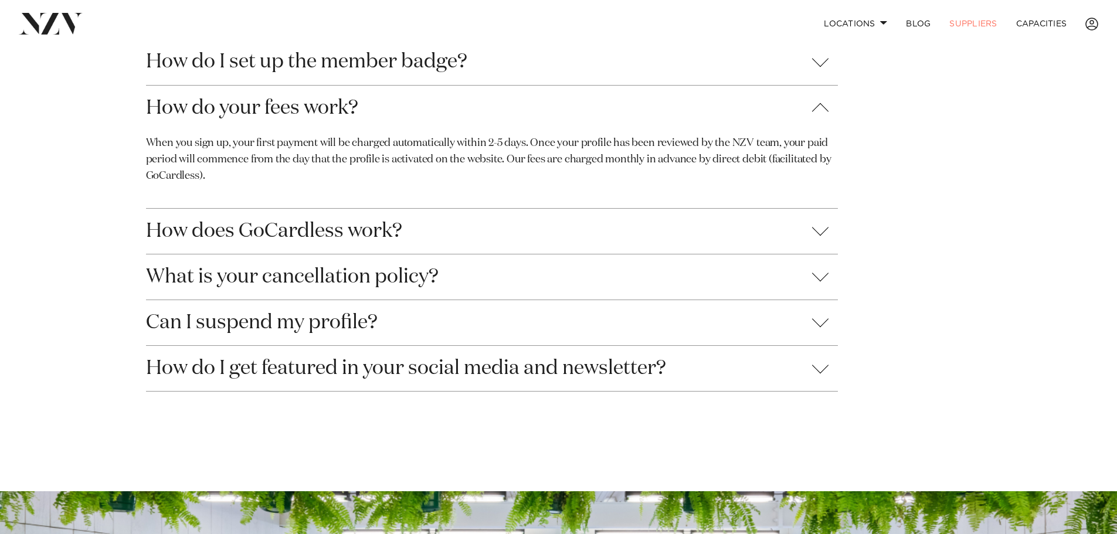
click at [821, 275] on button "What is your cancellation policy?" at bounding box center [492, 276] width 692 height 45
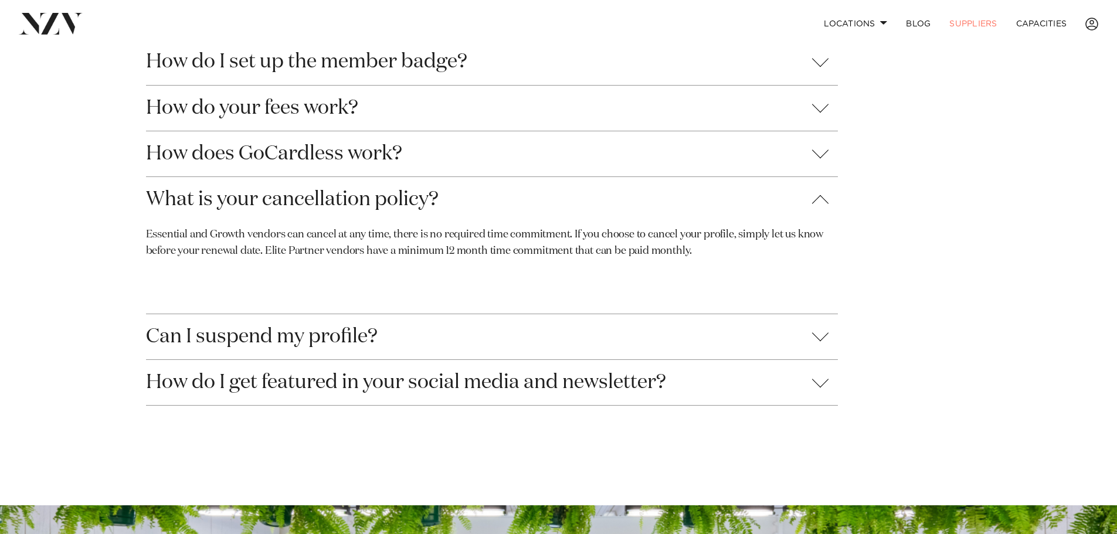
click at [825, 337] on button "Can I suspend my profile?" at bounding box center [492, 336] width 692 height 45
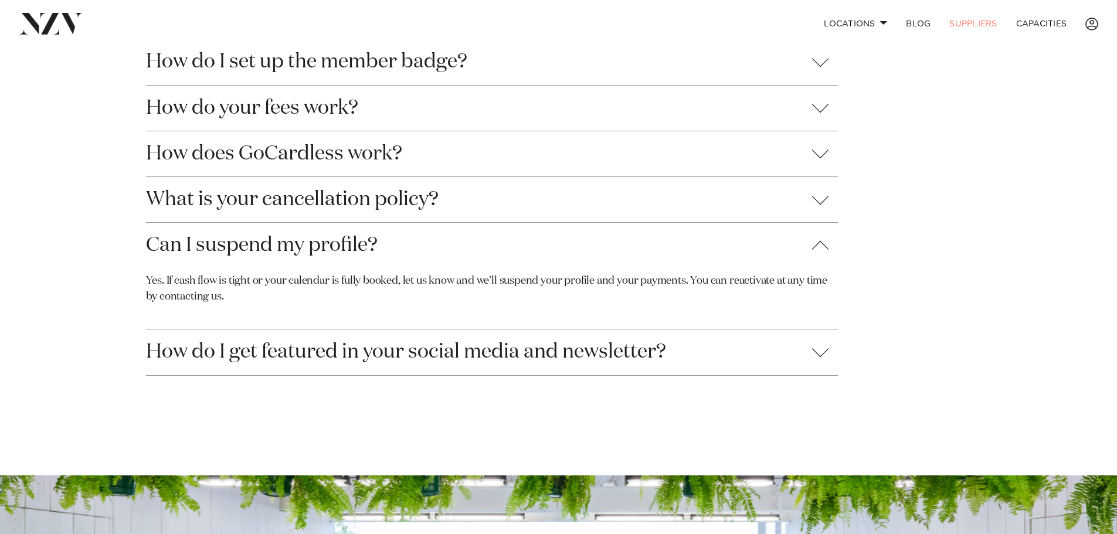
click at [818, 355] on button "How do I get featured in your social media and newsletter?" at bounding box center [492, 351] width 692 height 45
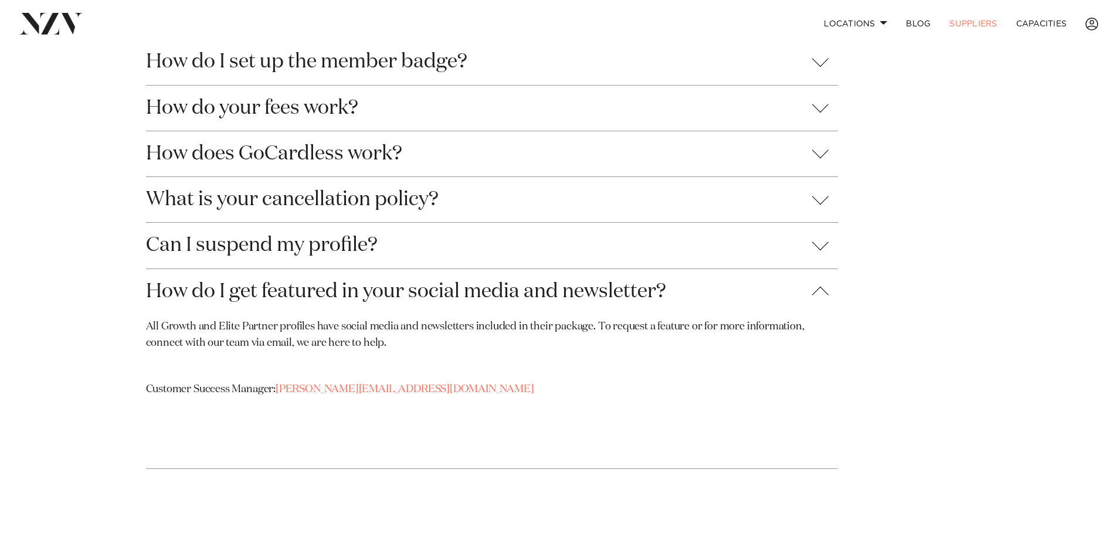
click at [814, 249] on button "Can I suspend my profile?" at bounding box center [492, 245] width 692 height 45
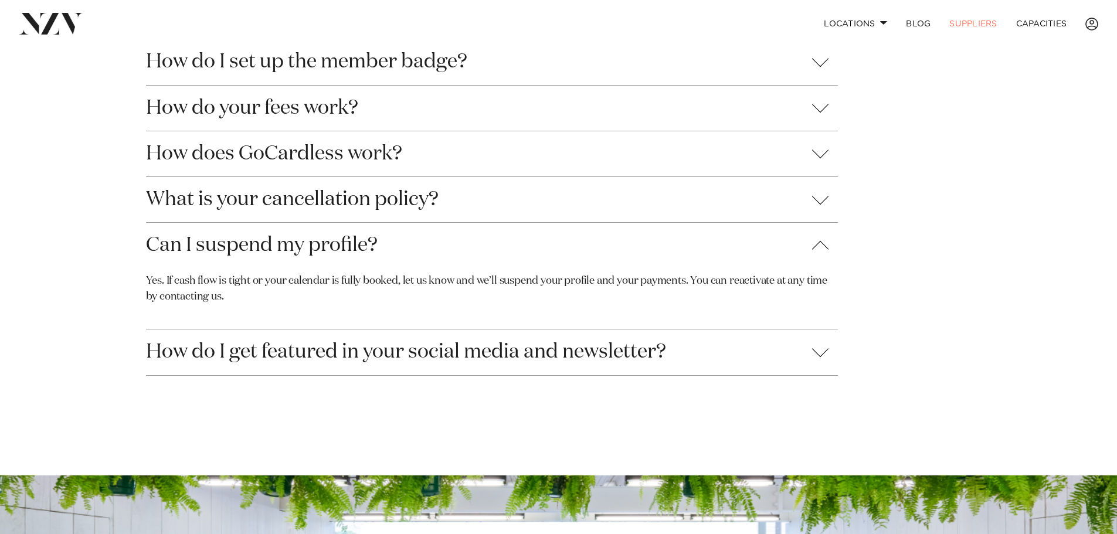
click at [813, 104] on button "How do your fees work?" at bounding box center [492, 108] width 692 height 45
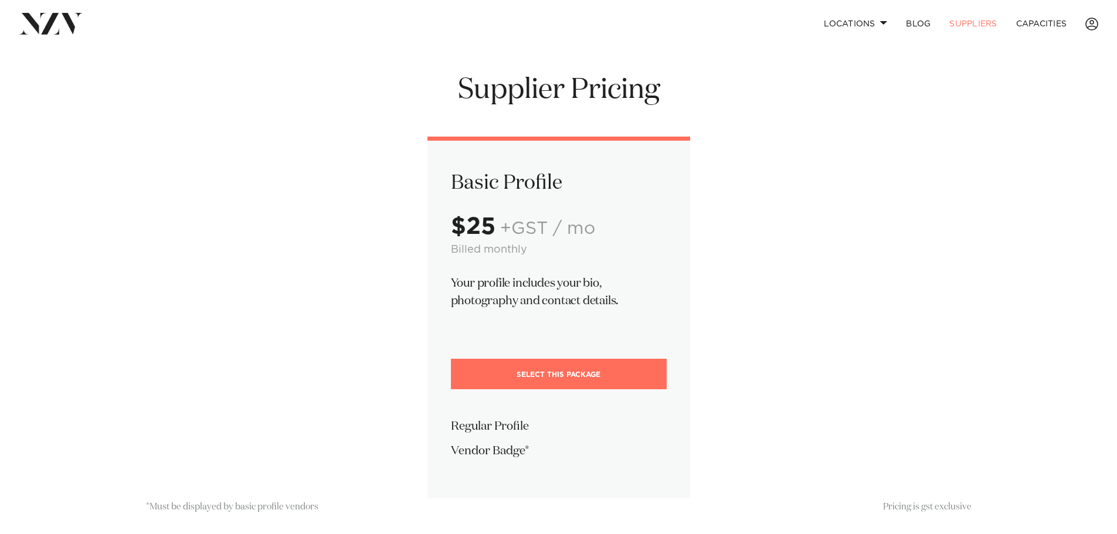
scroll to position [0, 0]
